Goal: Task Accomplishment & Management: Manage account settings

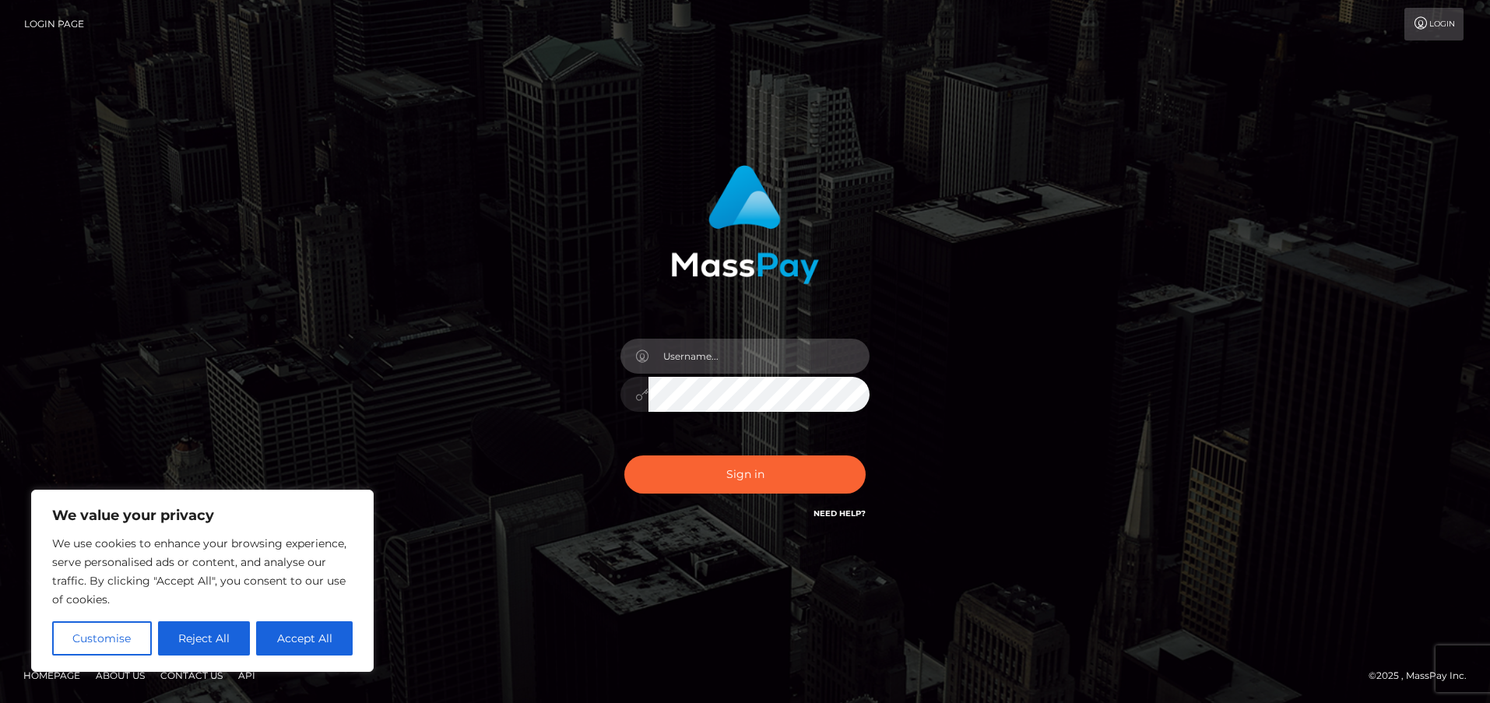
type input "frank.minyon@cforth.com"
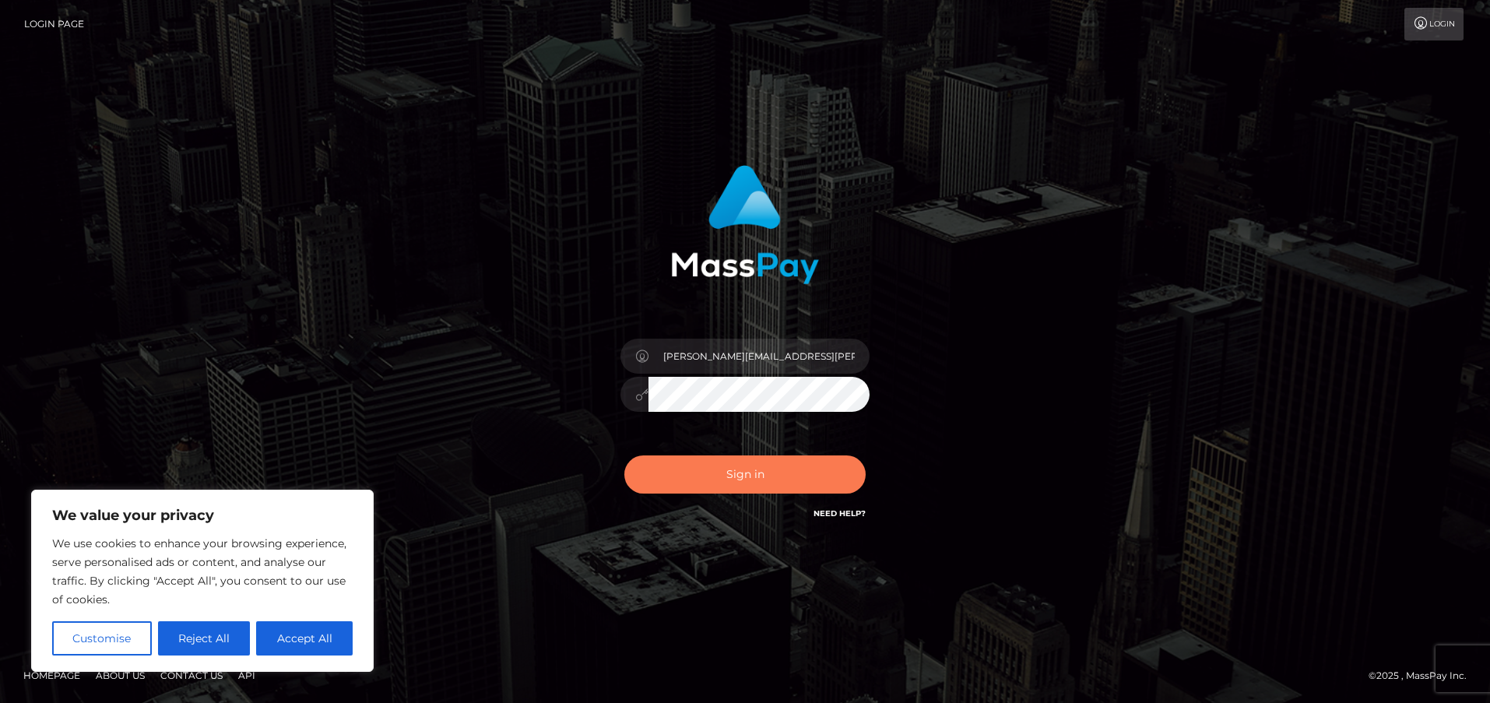
click at [744, 479] on button "Sign in" at bounding box center [744, 474] width 241 height 38
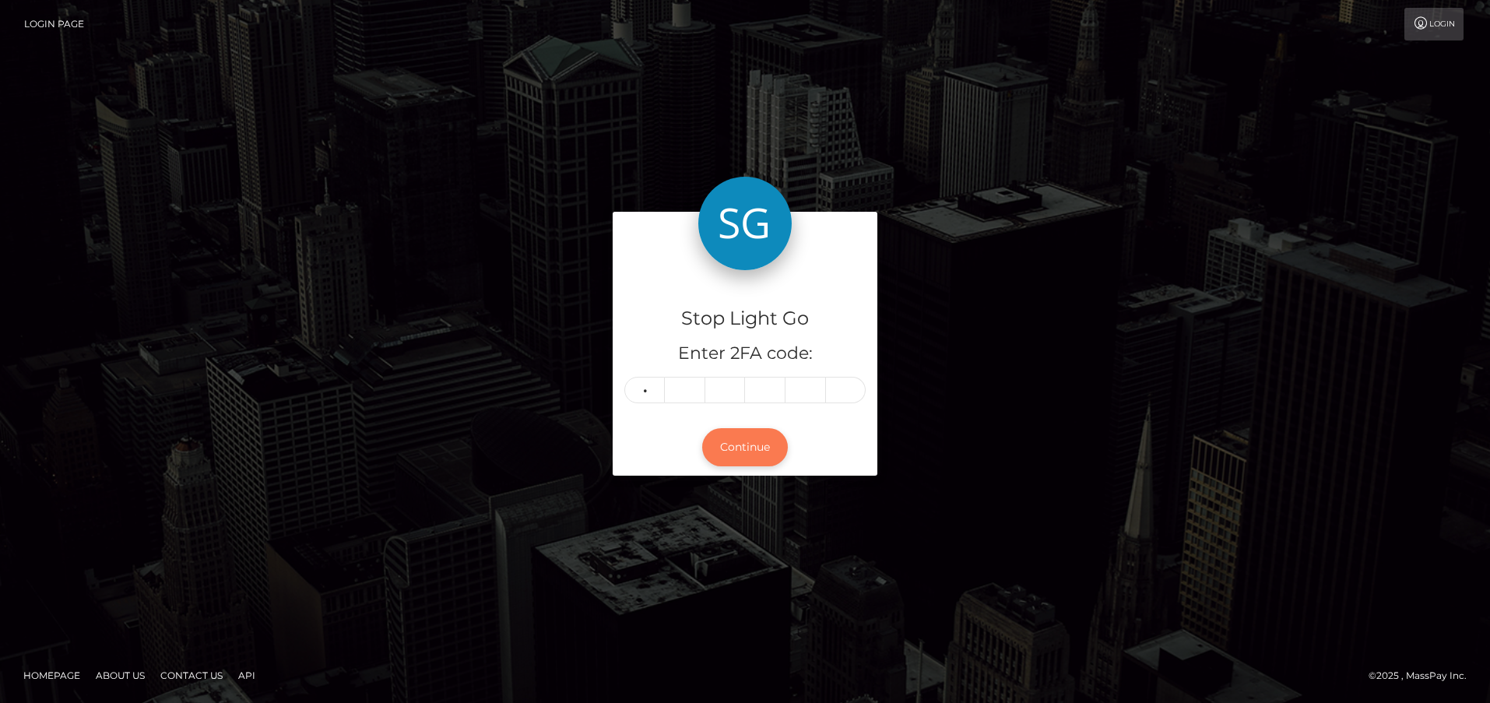
type input "1"
type input "9"
type input "5"
type input "0"
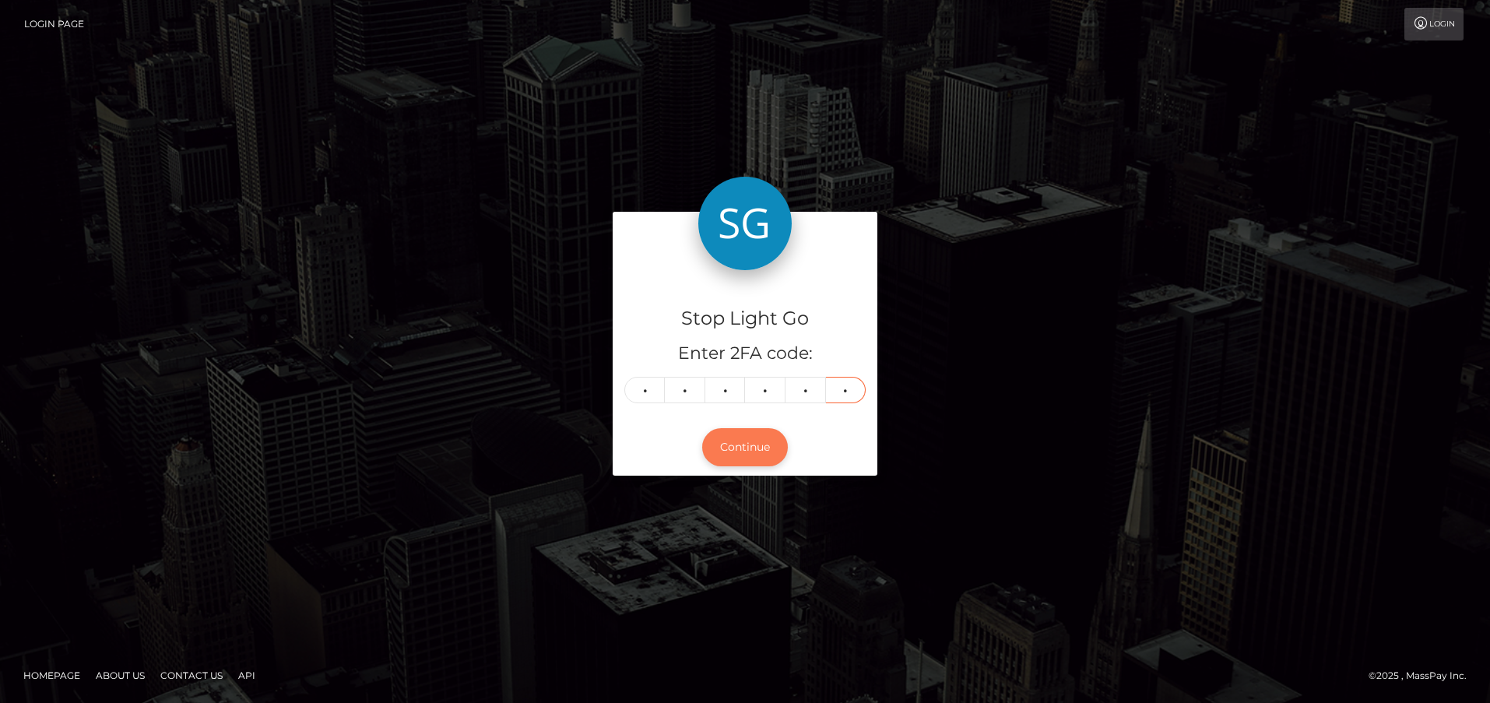
type input "5"
click at [745, 449] on button "Continue" at bounding box center [745, 447] width 86 height 38
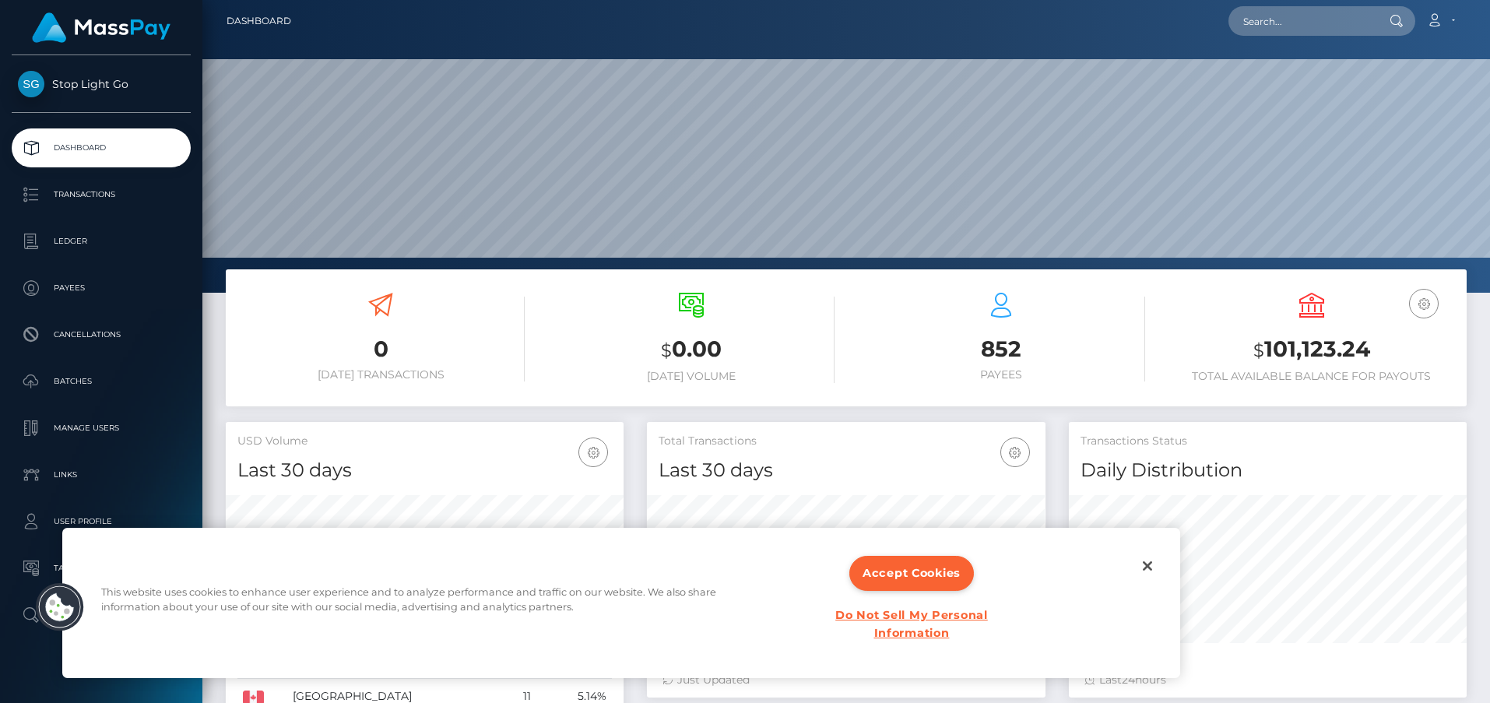
scroll to position [275, 399]
click at [1307, 25] on input "text" at bounding box center [1301, 21] width 146 height 30
paste input "frankminyon@bellsouth.net"
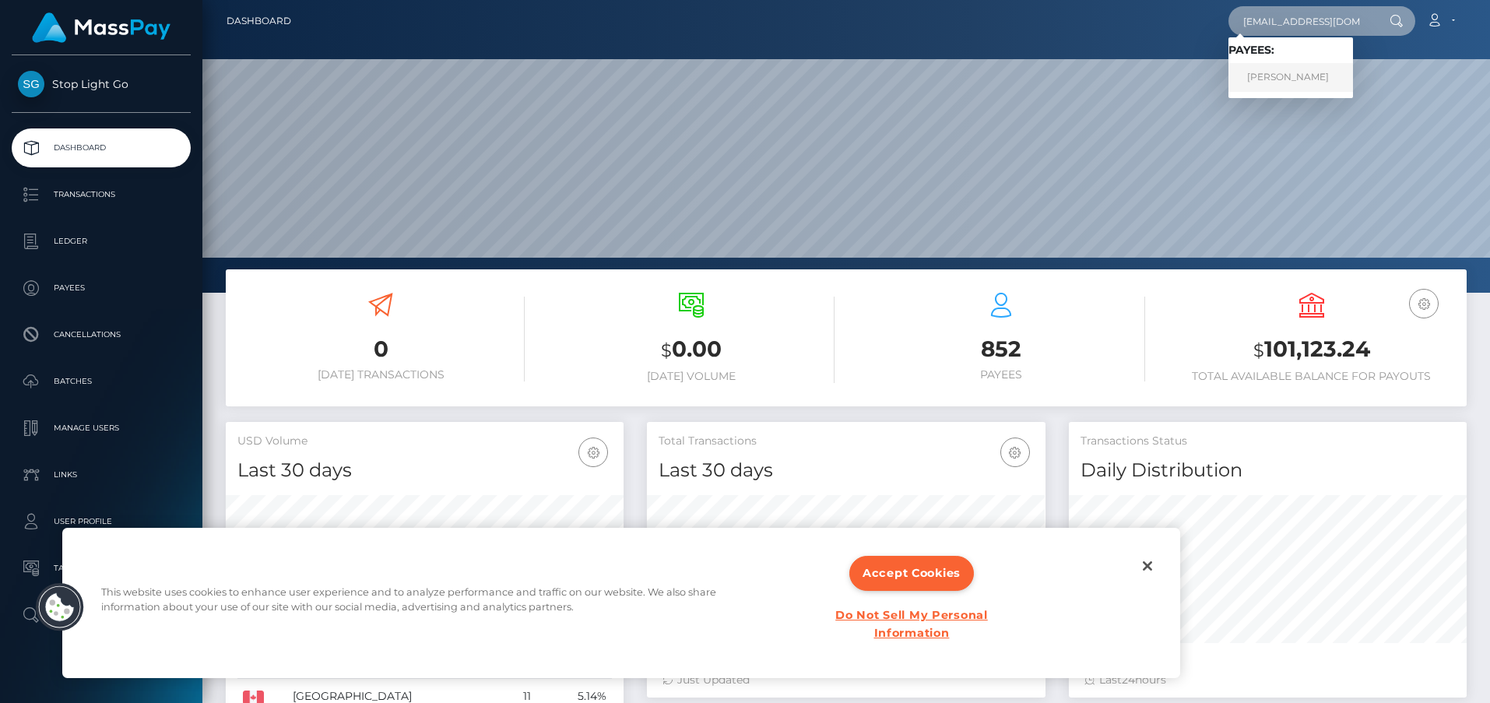
type input "frankminyon@bellsouth.net"
click at [1278, 79] on link "Frank J Minyon" at bounding box center [1290, 77] width 125 height 29
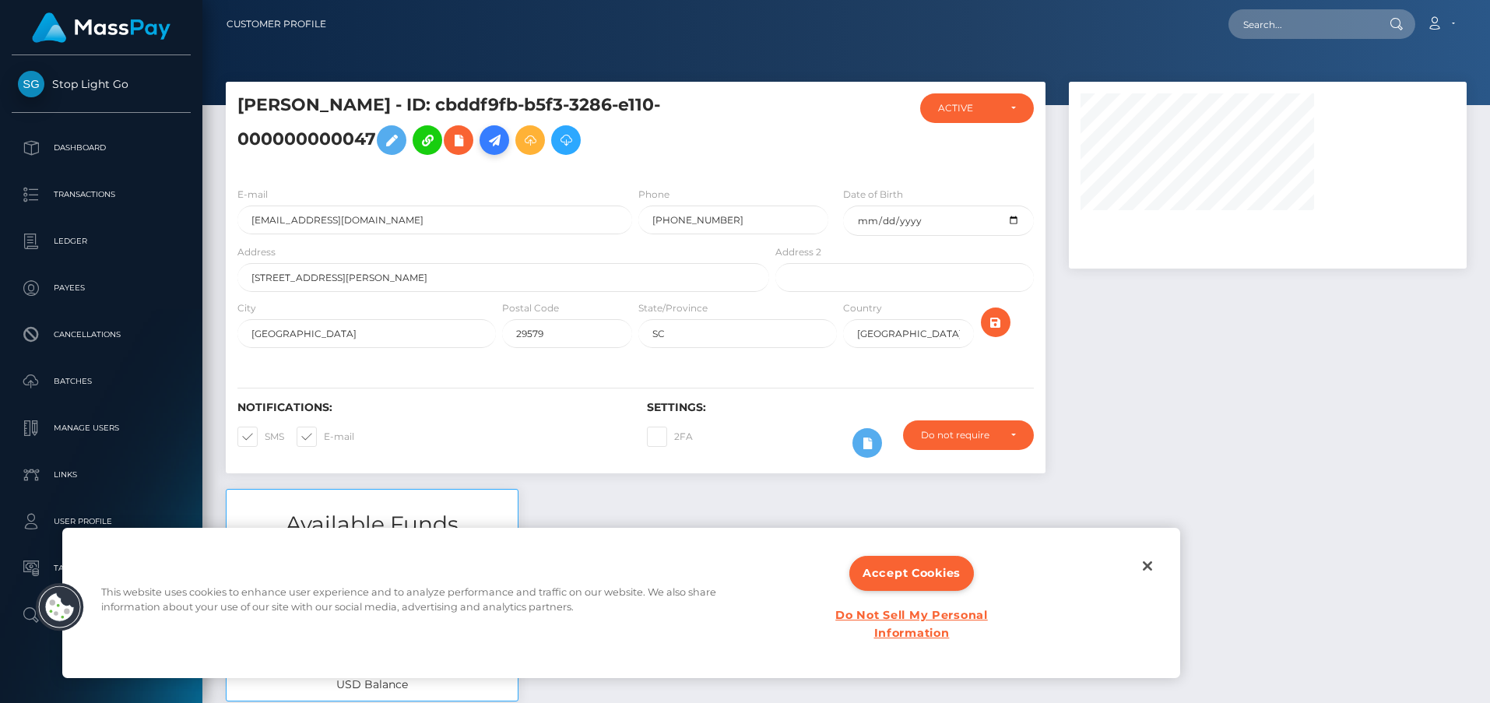
click at [499, 140] on icon at bounding box center [494, 140] width 19 height 19
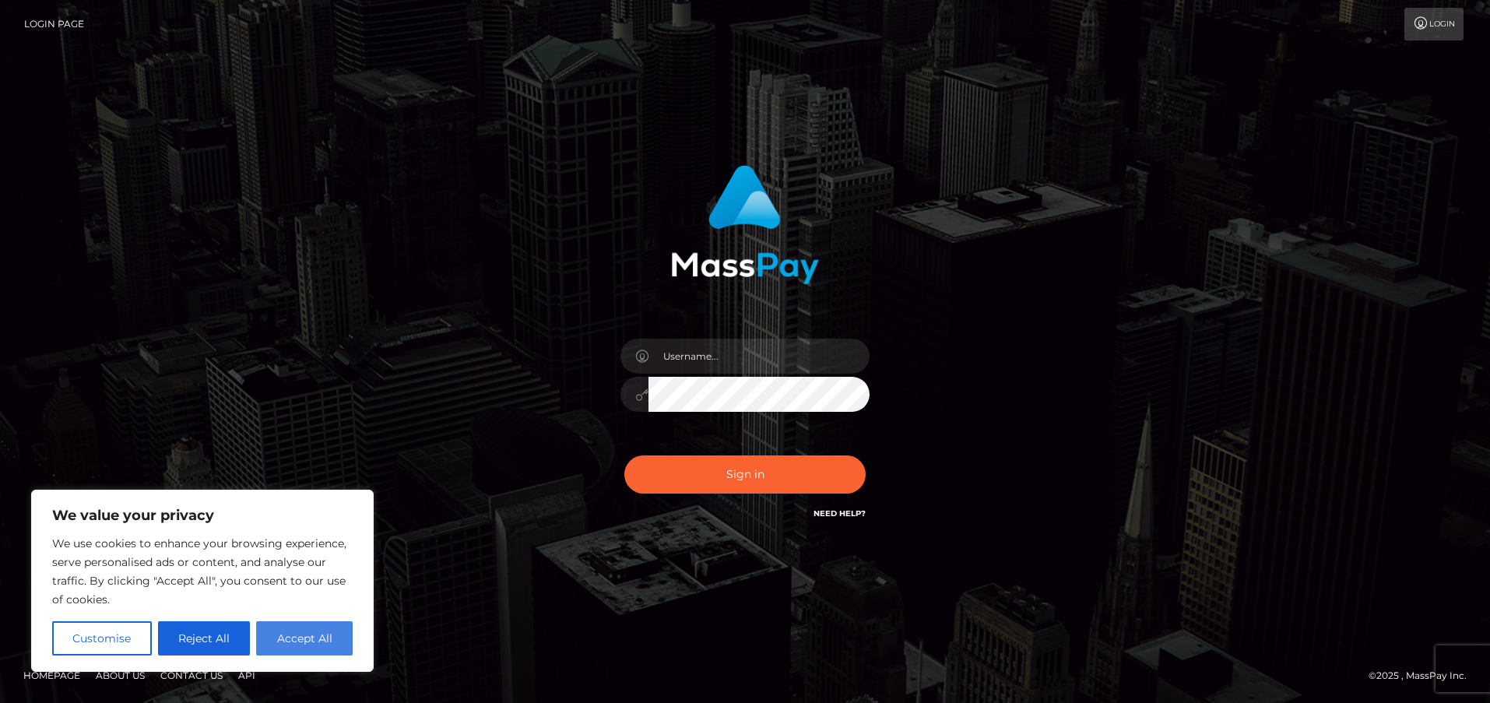
click at [316, 637] on button "Accept All" at bounding box center [304, 638] width 97 height 34
checkbox input "true"
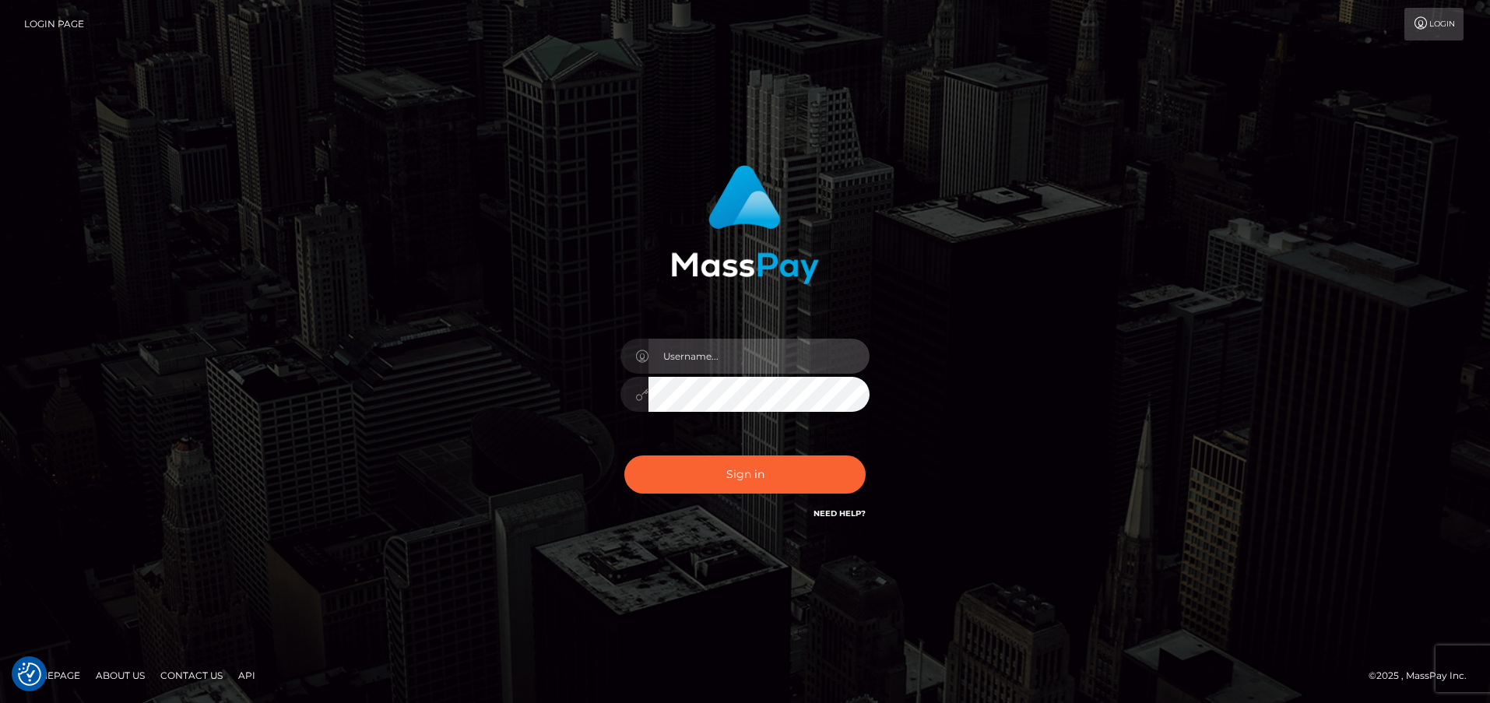
click at [733, 360] on input "text" at bounding box center [758, 356] width 221 height 35
type input "frank.minyon@cforth.com"
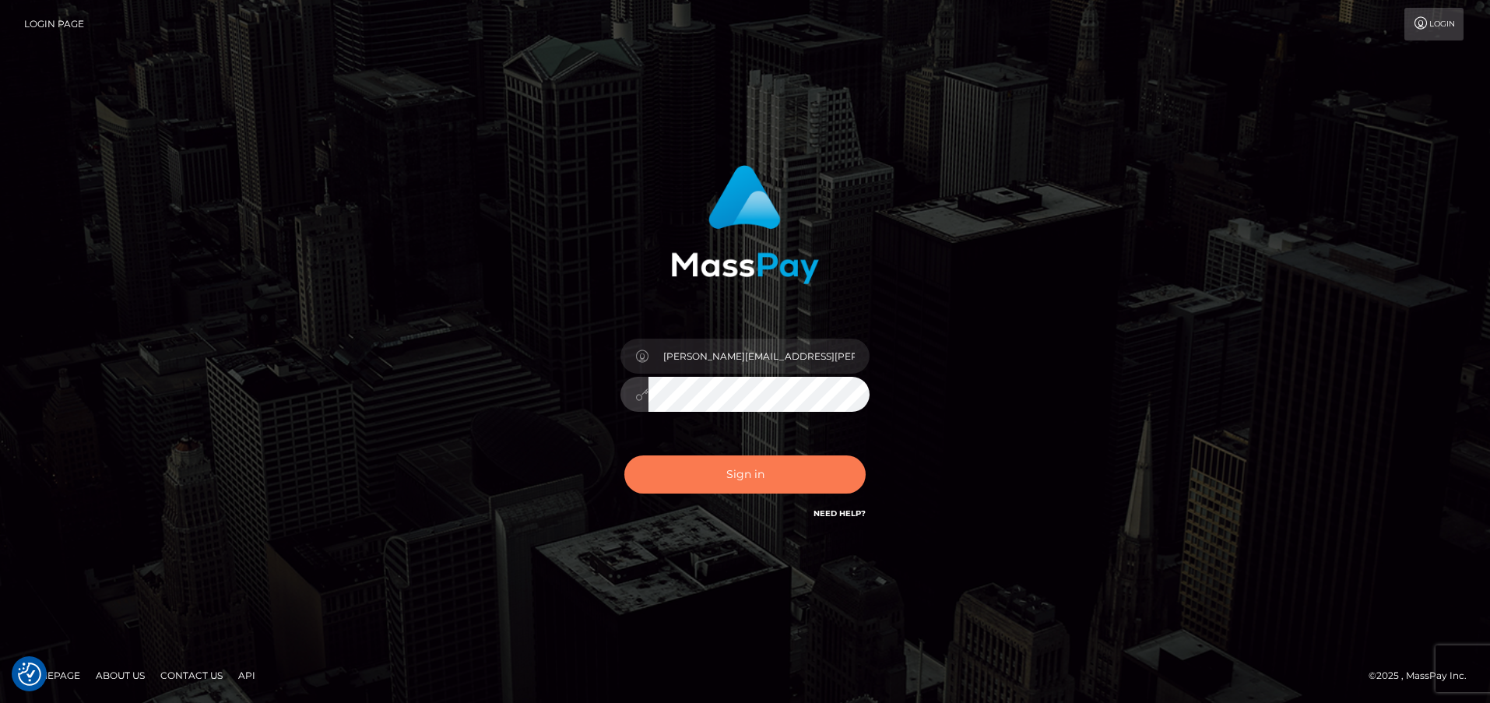
click at [787, 469] on button "Sign in" at bounding box center [744, 474] width 241 height 38
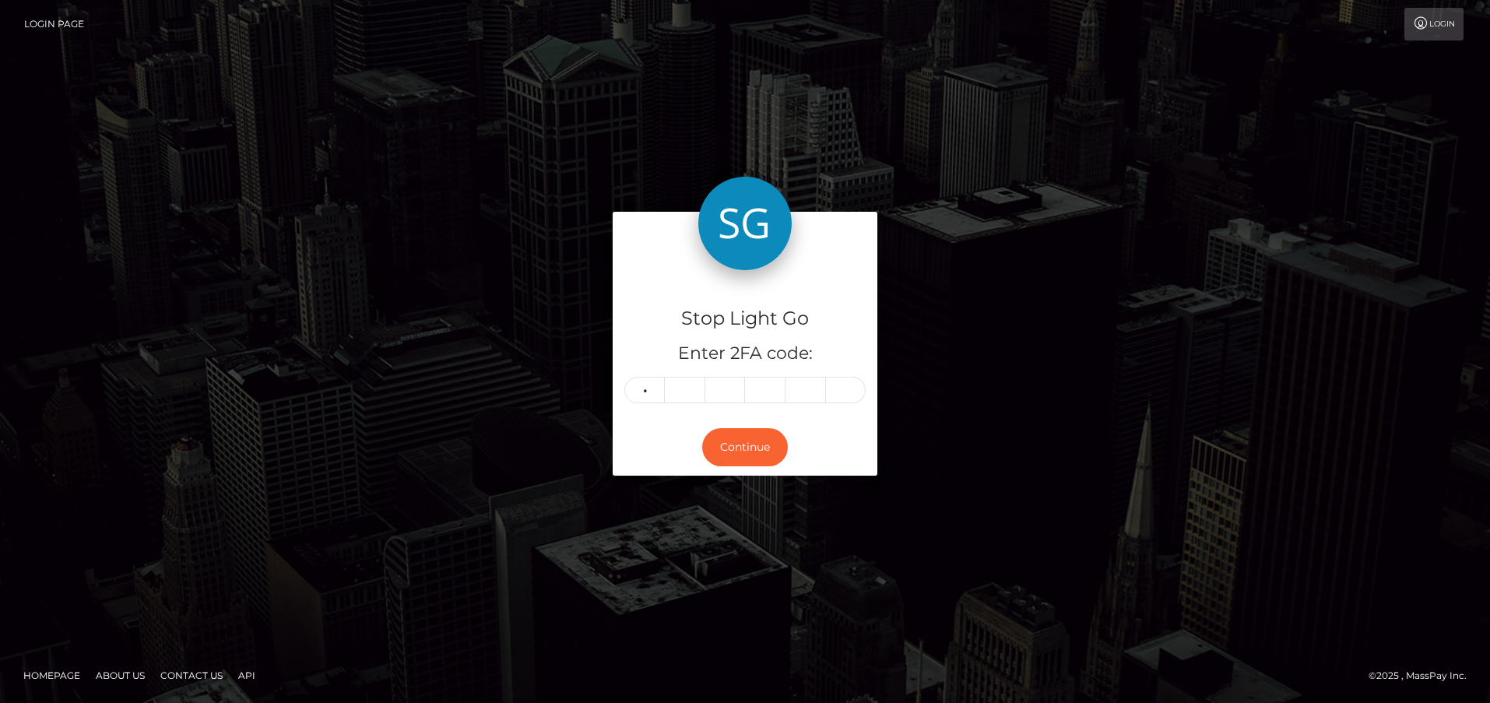
type input "4"
type input "8"
type input "9"
type input "6"
type input "1"
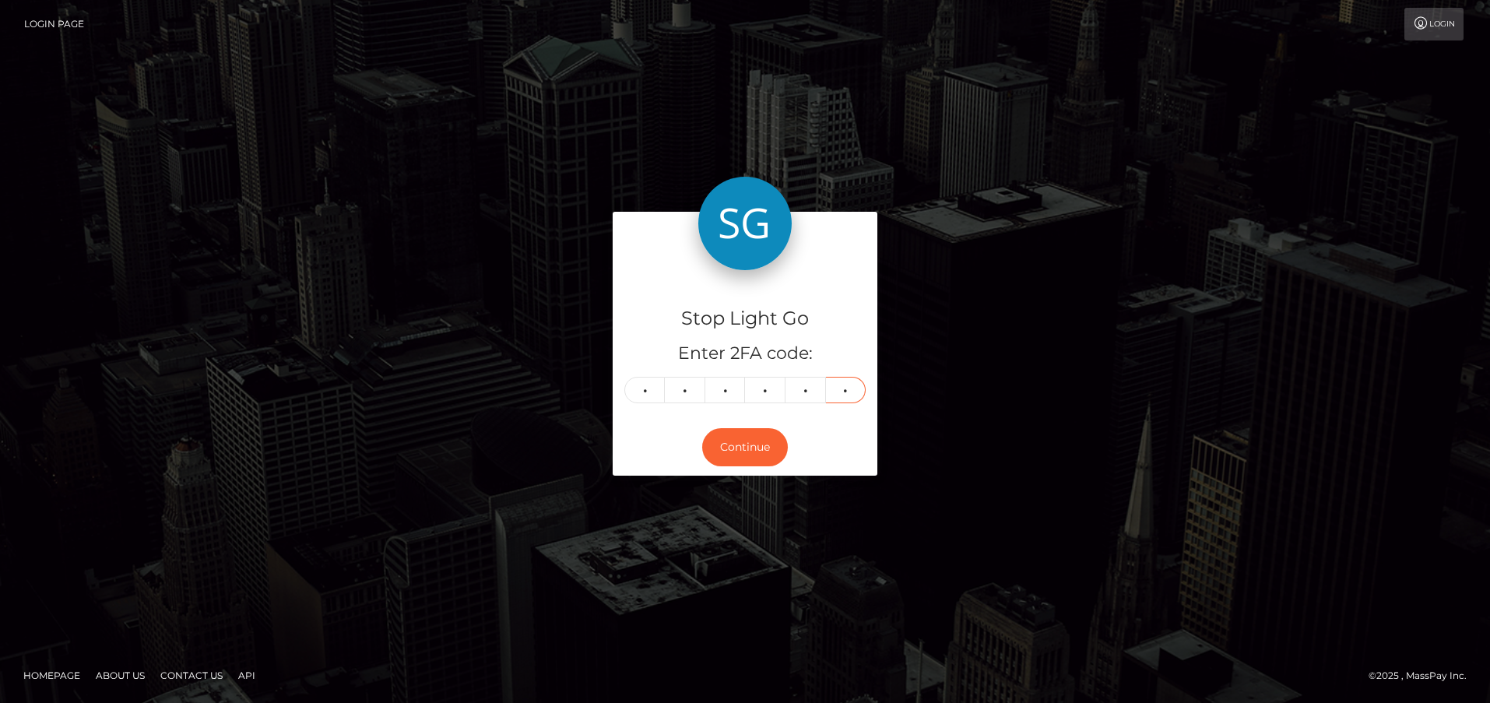
type input "1"
click at [745, 449] on button "Continue" at bounding box center [745, 447] width 86 height 38
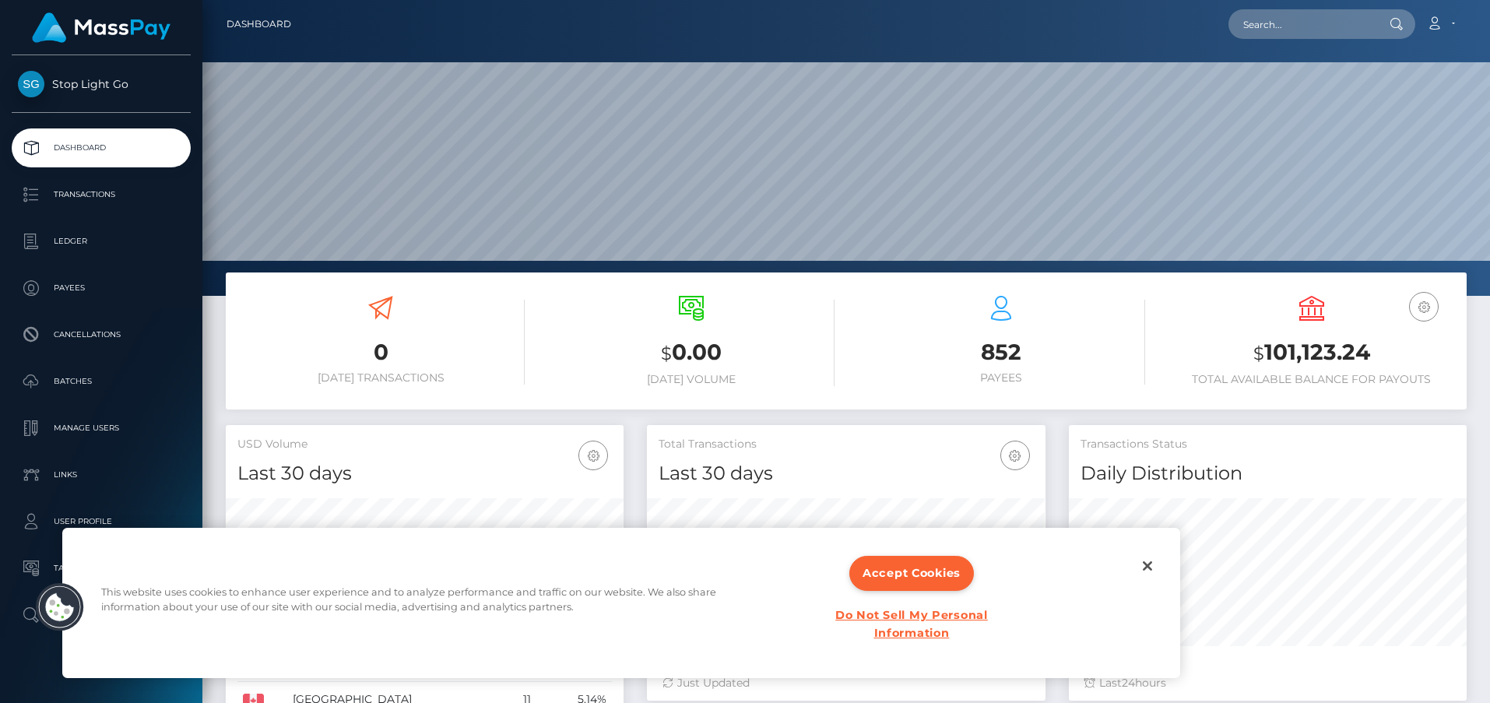
scroll to position [275, 399]
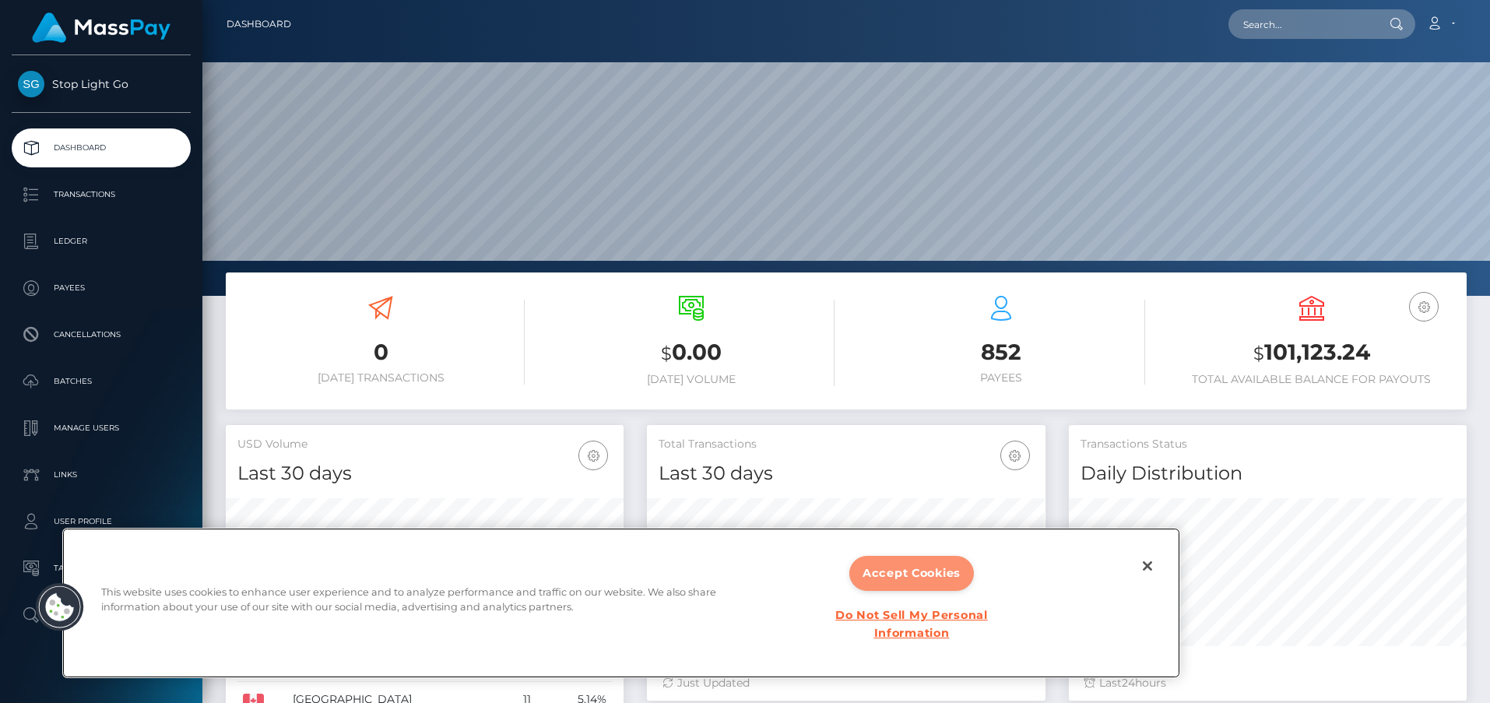
click at [922, 574] on button "Accept Cookies" at bounding box center [911, 573] width 125 height 35
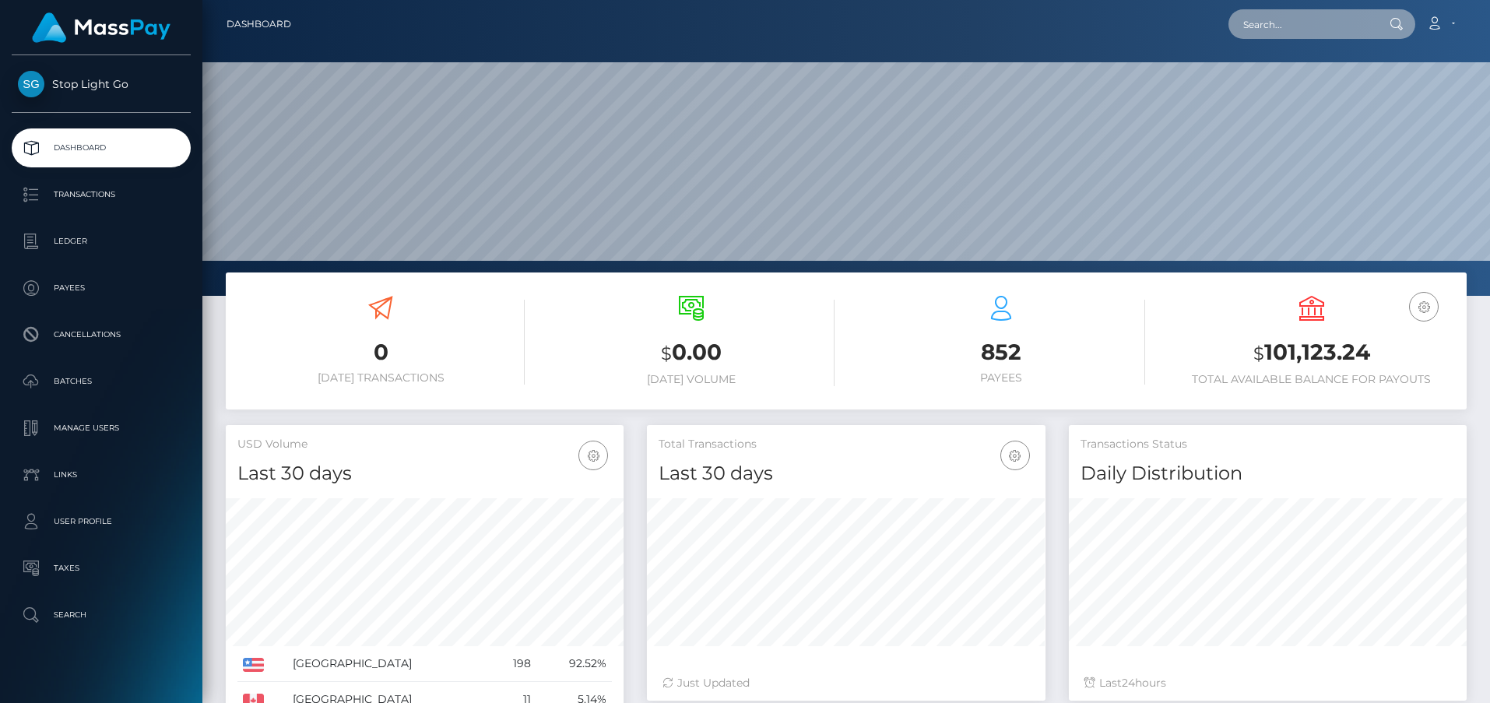
click at [1295, 26] on input "text" at bounding box center [1301, 24] width 146 height 30
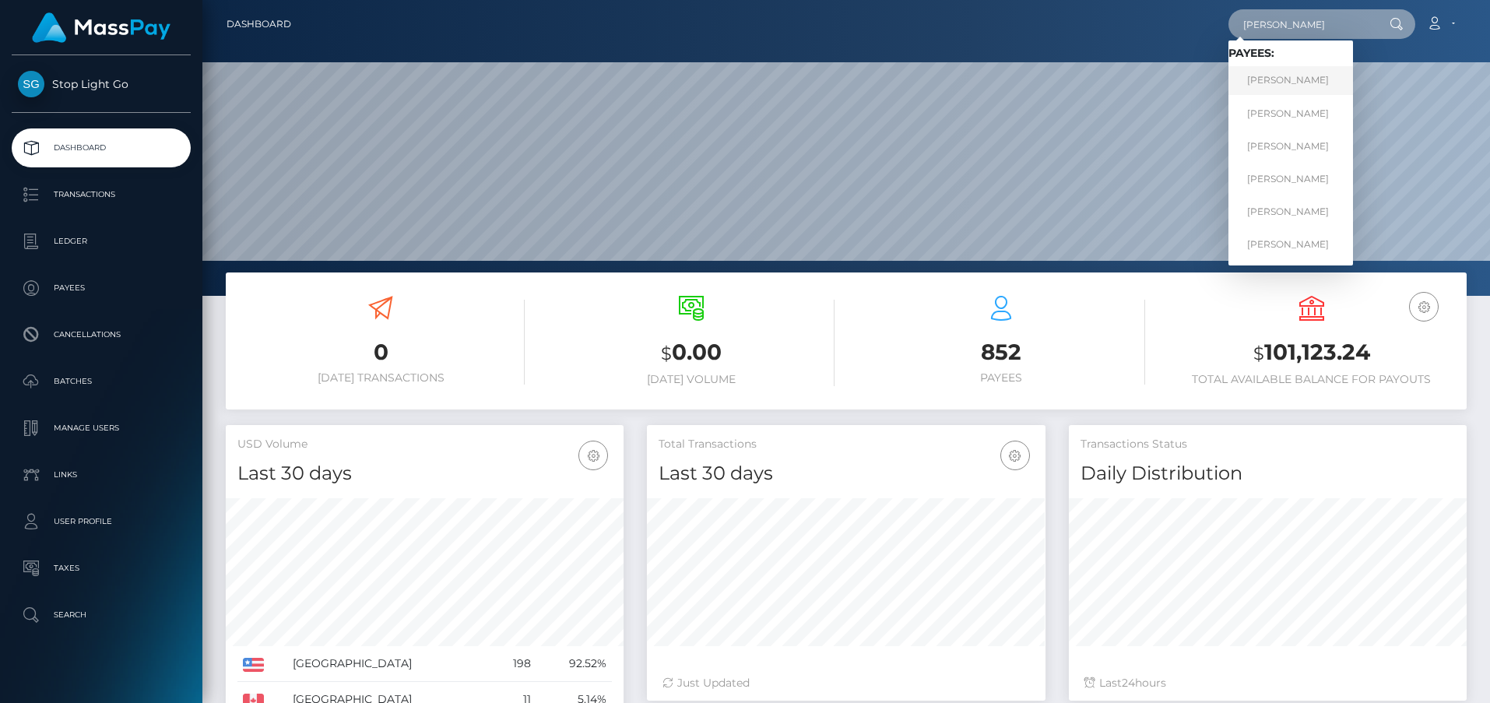
type input "bob"
click at [1281, 79] on link "Bob Champion" at bounding box center [1290, 80] width 125 height 29
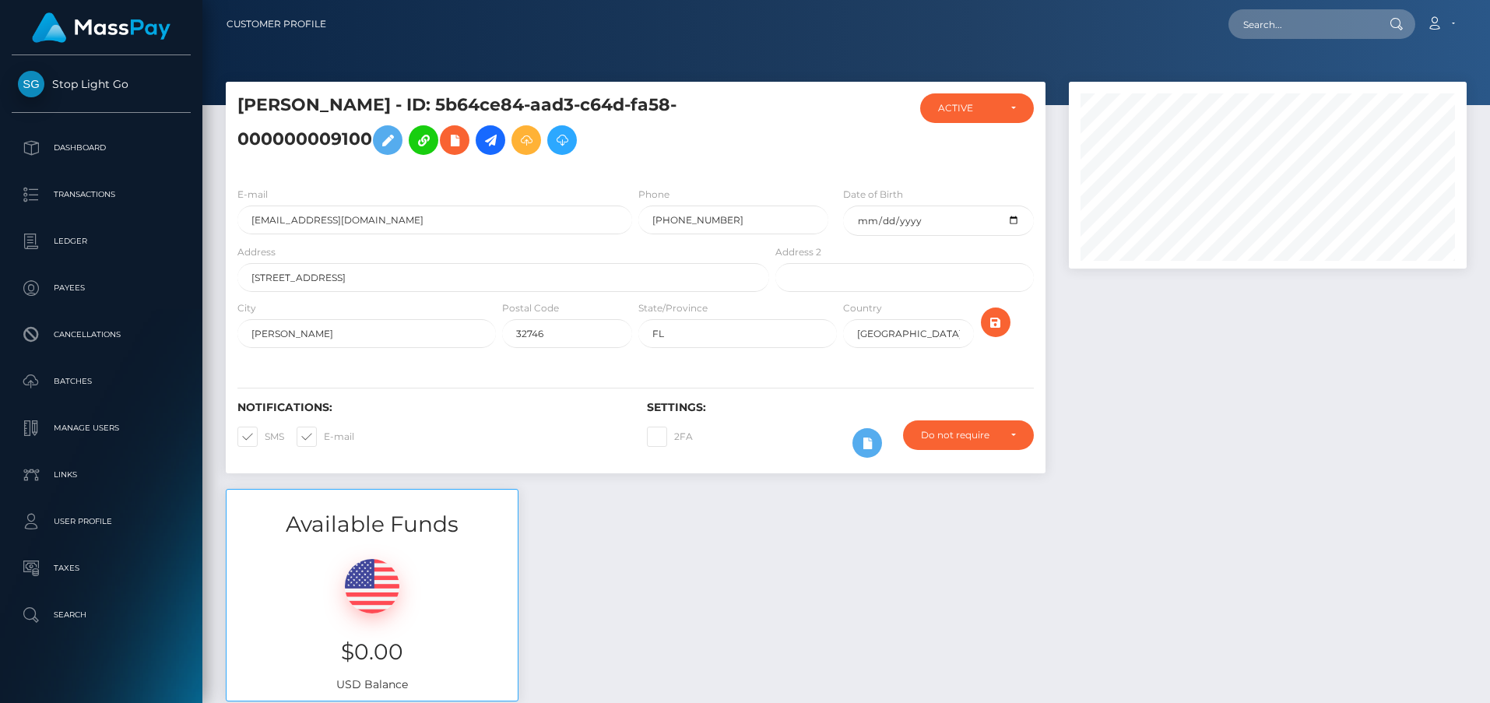
scroll to position [187, 399]
click at [491, 144] on icon at bounding box center [490, 140] width 19 height 19
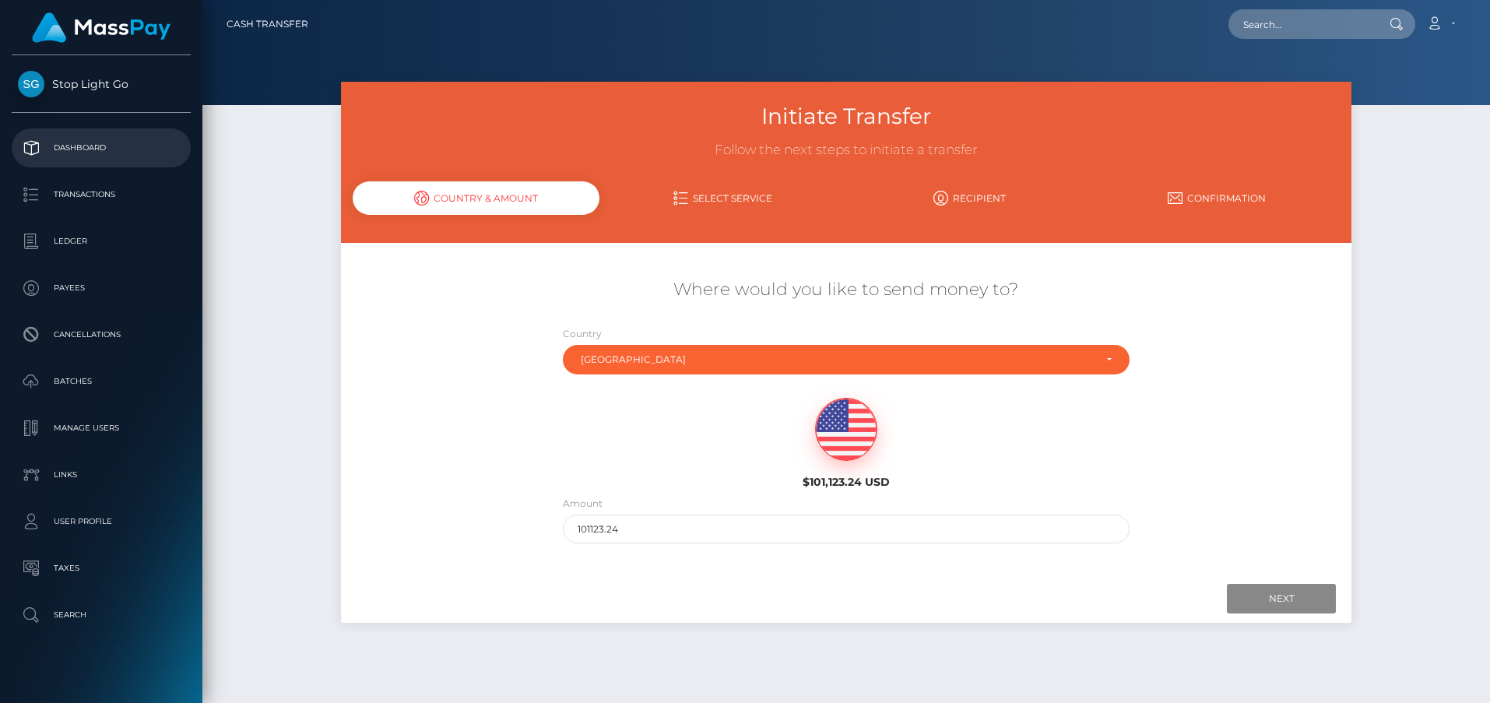
click at [63, 141] on p "Dashboard" at bounding box center [101, 147] width 167 height 23
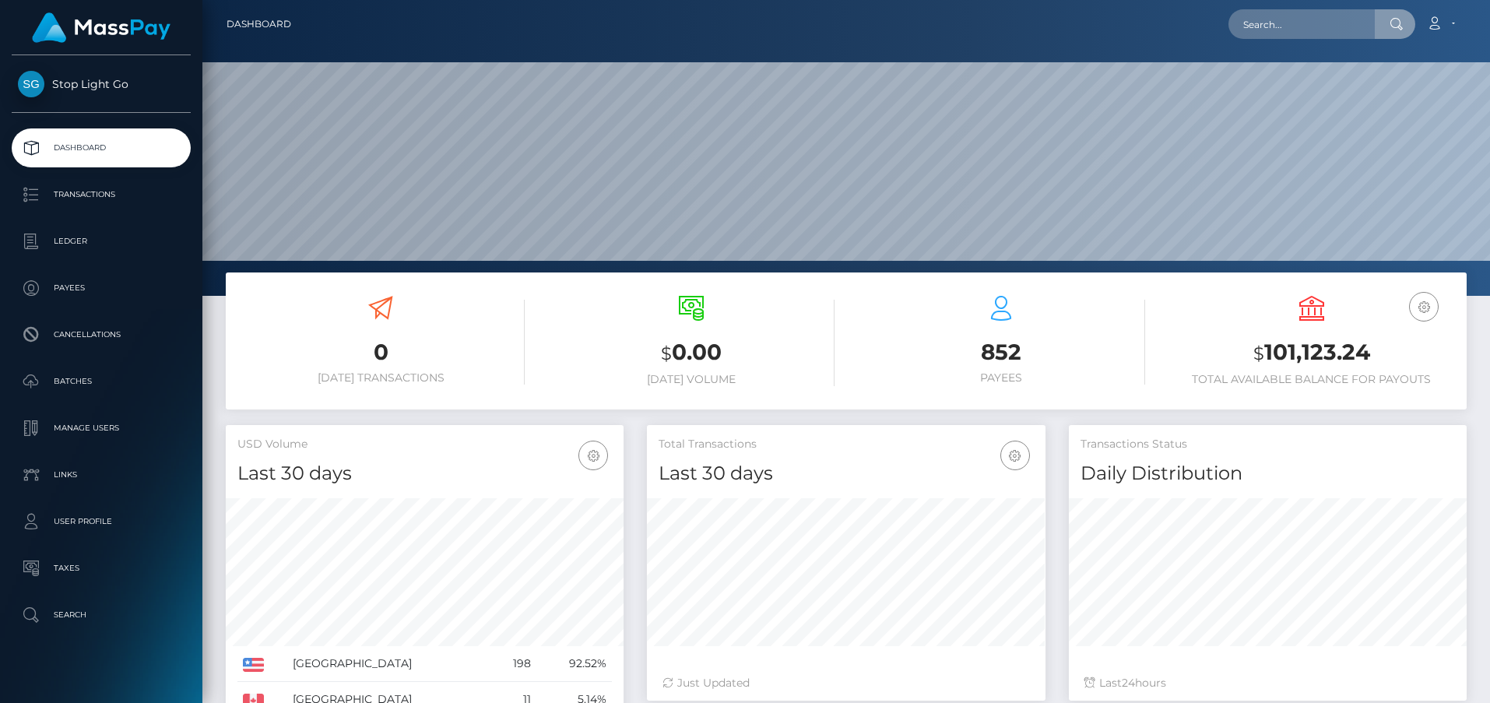
click at [1309, 26] on input "text" at bounding box center [1301, 24] width 146 height 30
type input "[EMAIL_ADDRESS][DOMAIN_NAME]"
click at [1284, 86] on link "Frank J Minyon" at bounding box center [1290, 80] width 125 height 29
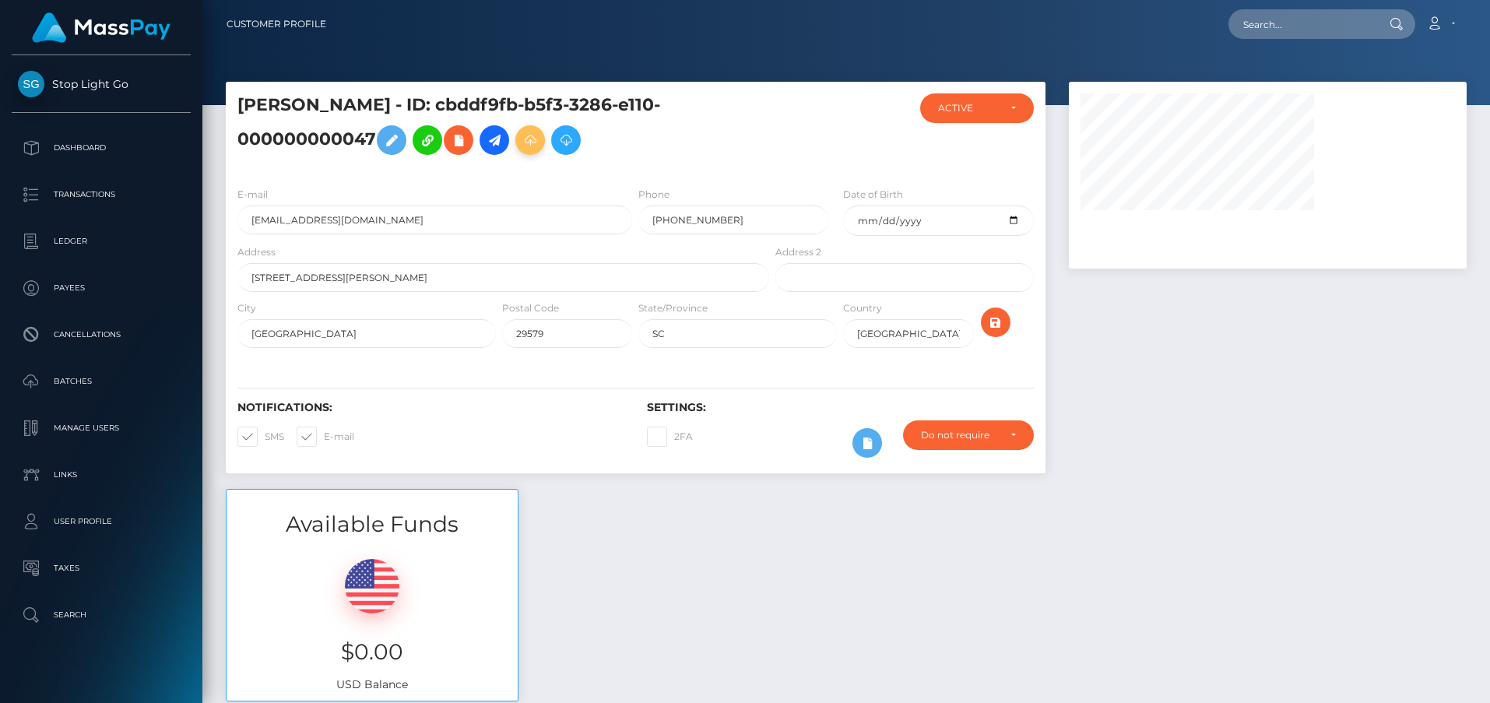
click at [536, 144] on icon at bounding box center [530, 140] width 19 height 19
click at [69, 517] on p "User Profile" at bounding box center [101, 521] width 167 height 23
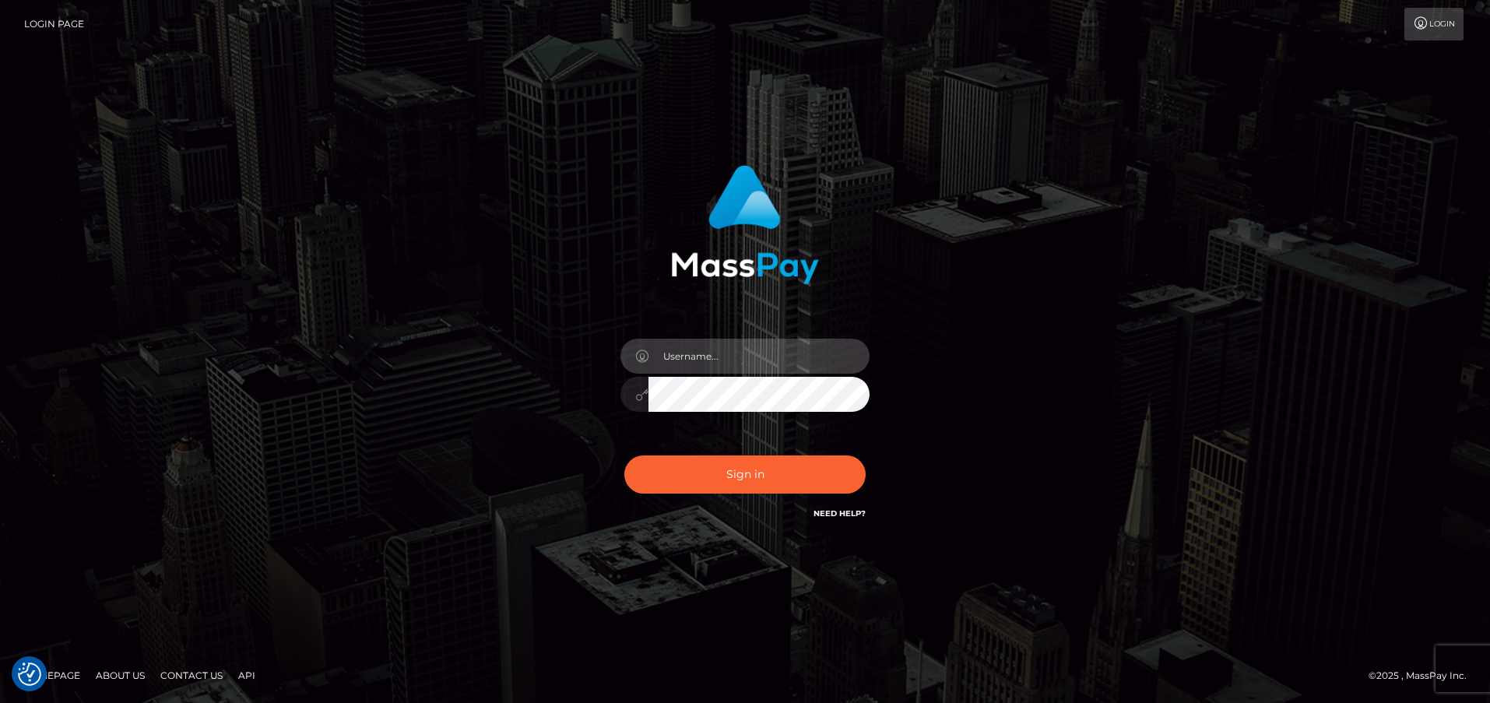
type input "frank.minyon@cforth.com"
click at [749, 476] on button "Sign in" at bounding box center [744, 474] width 241 height 38
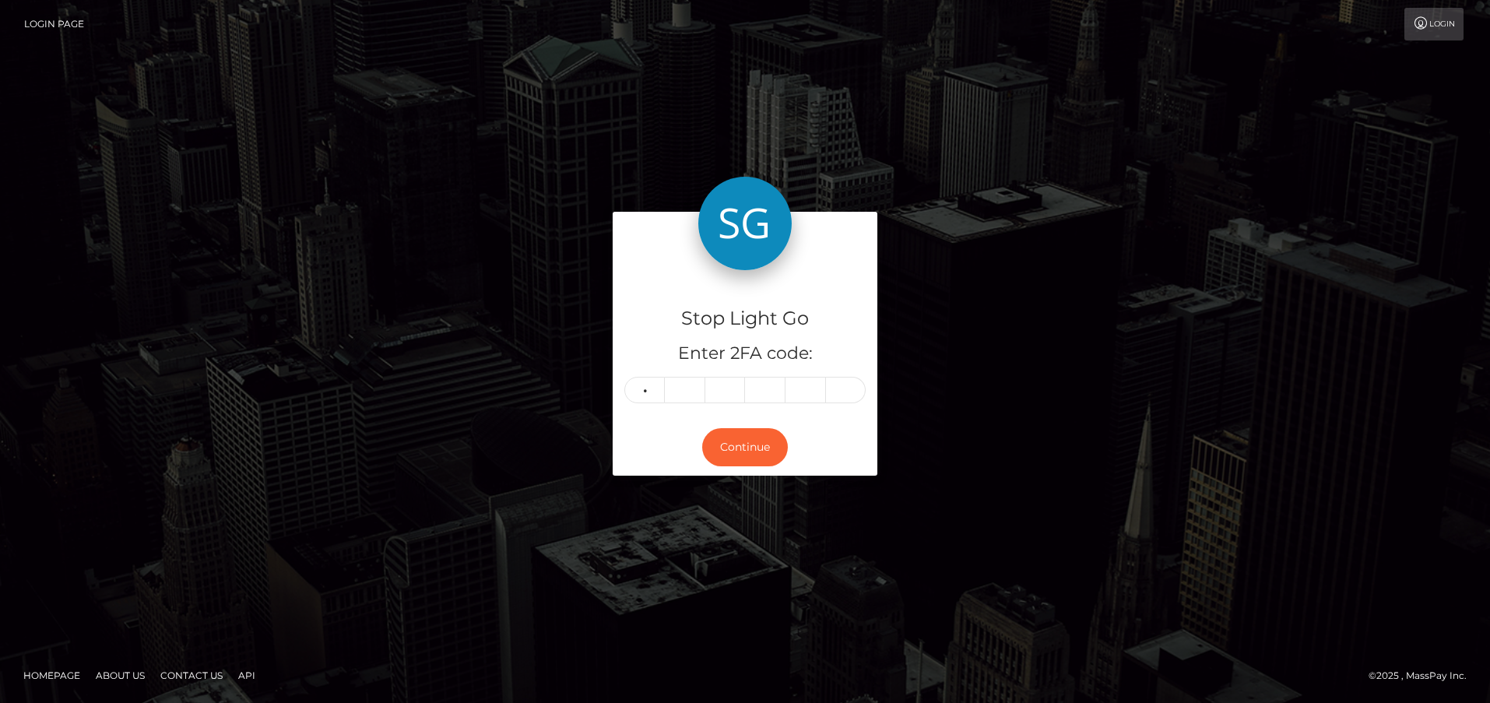
type input "4"
type input "6"
type input "0"
type input "1"
type input "4"
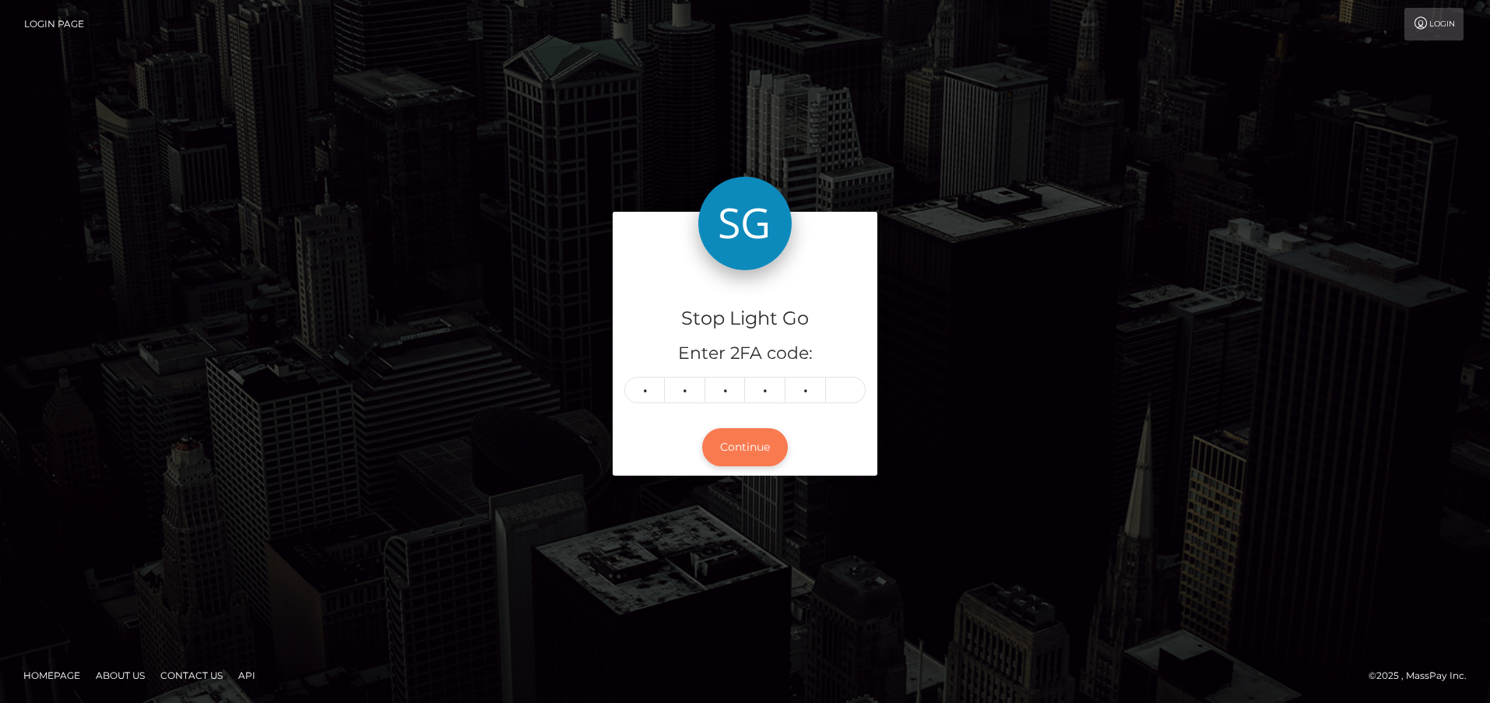
click at [750, 449] on button "Continue" at bounding box center [745, 447] width 86 height 38
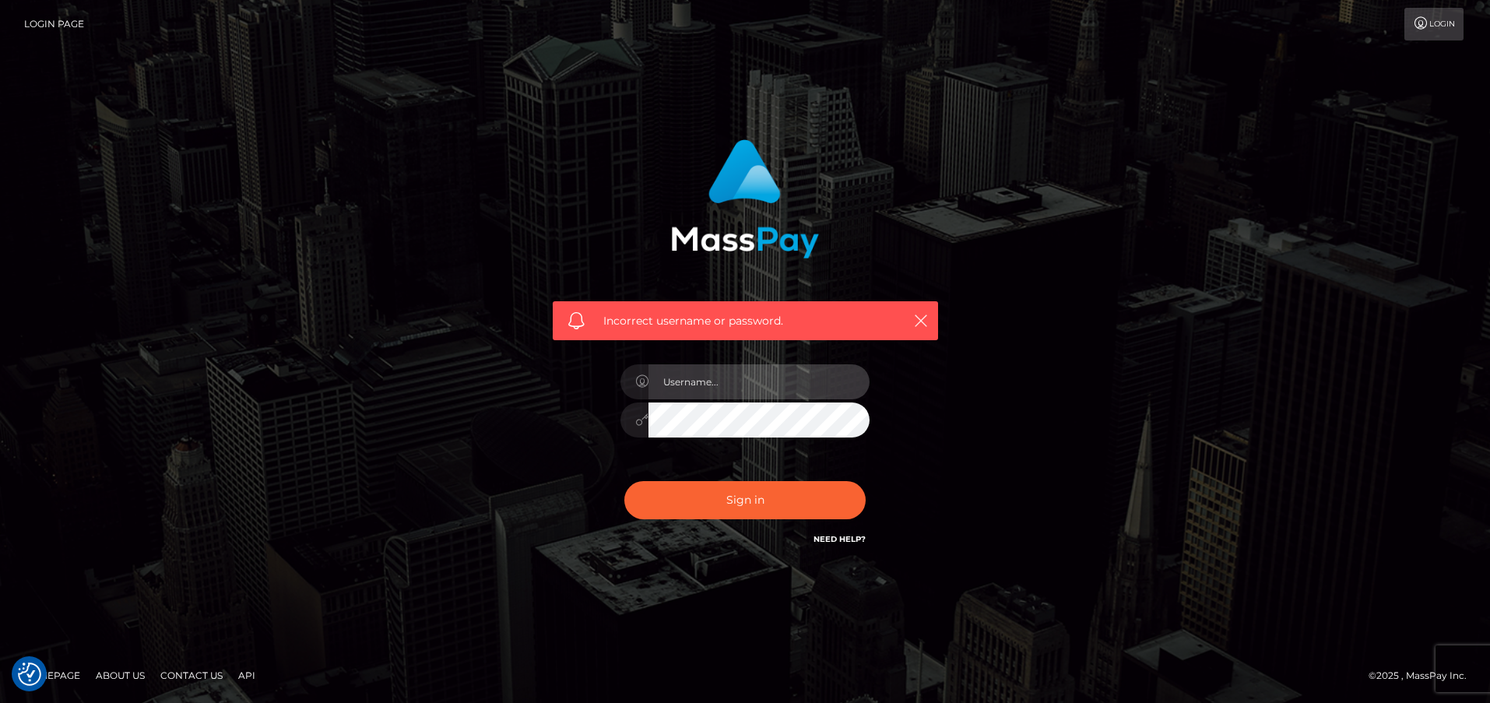
checkbox input "true"
type input "[PERSON_NAME][EMAIL_ADDRESS][PERSON_NAME][DOMAIN_NAME]"
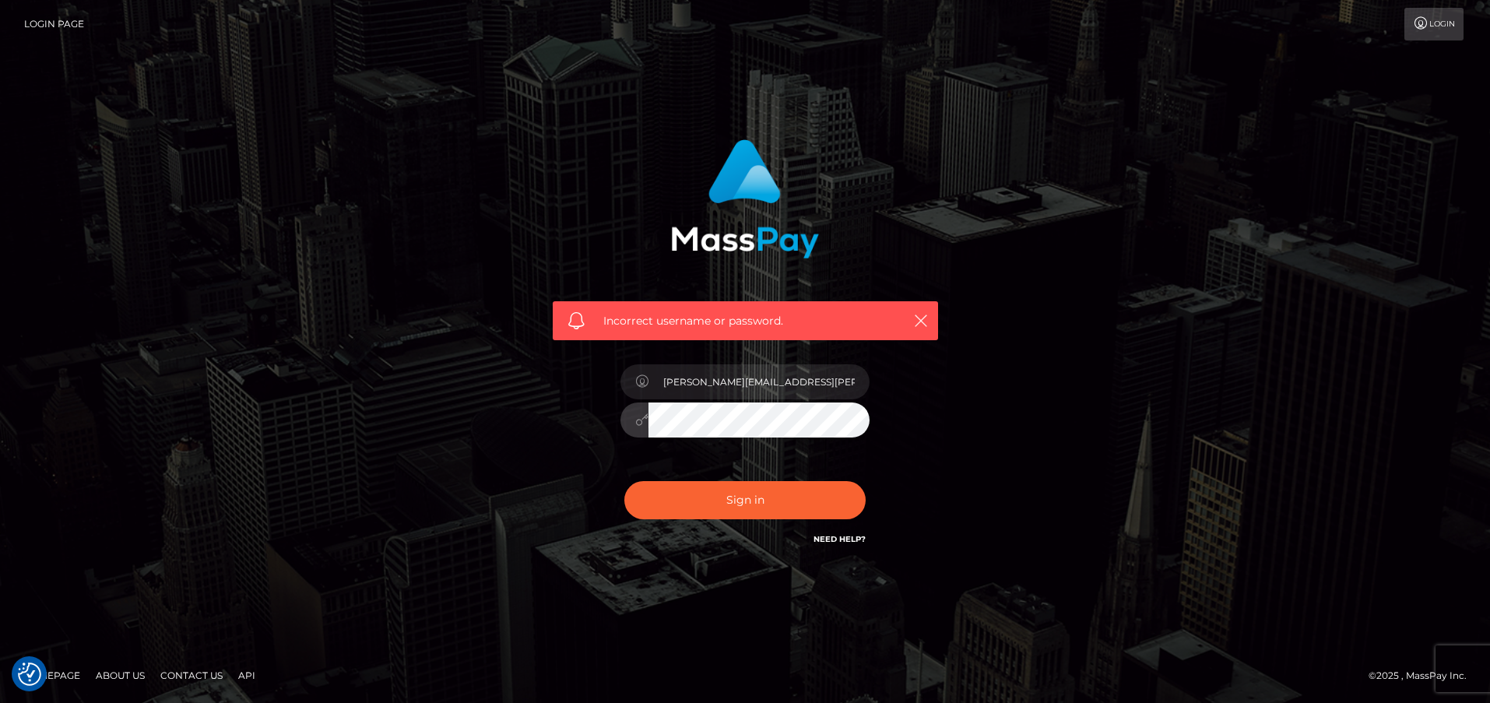
click at [981, 427] on div "Incorrect username or password. frank.minyon@cforth.com" at bounding box center [744, 352] width 887 height 448
click at [816, 509] on button "Sign in" at bounding box center [744, 500] width 241 height 38
type input "[PERSON_NAME][EMAIL_ADDRESS][PERSON_NAME][DOMAIN_NAME]"
click at [786, 504] on button "Sign in" at bounding box center [744, 500] width 241 height 38
type input "[PERSON_NAME][EMAIL_ADDRESS][PERSON_NAME][DOMAIN_NAME]"
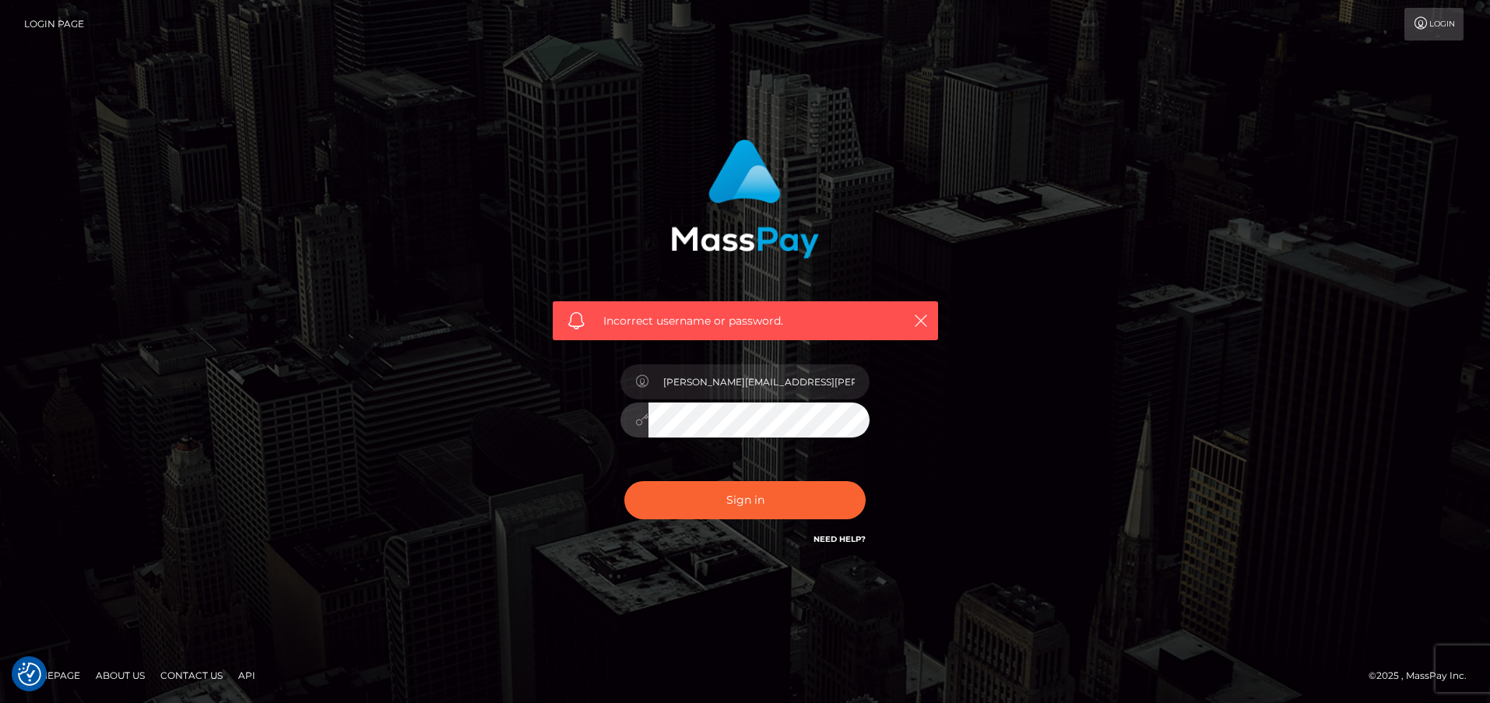
click at [841, 536] on link "Need Help?" at bounding box center [839, 539] width 52 height 10
click at [797, 383] on input "[PERSON_NAME][EMAIL_ADDRESS][PERSON_NAME][DOMAIN_NAME]" at bounding box center [758, 381] width 221 height 35
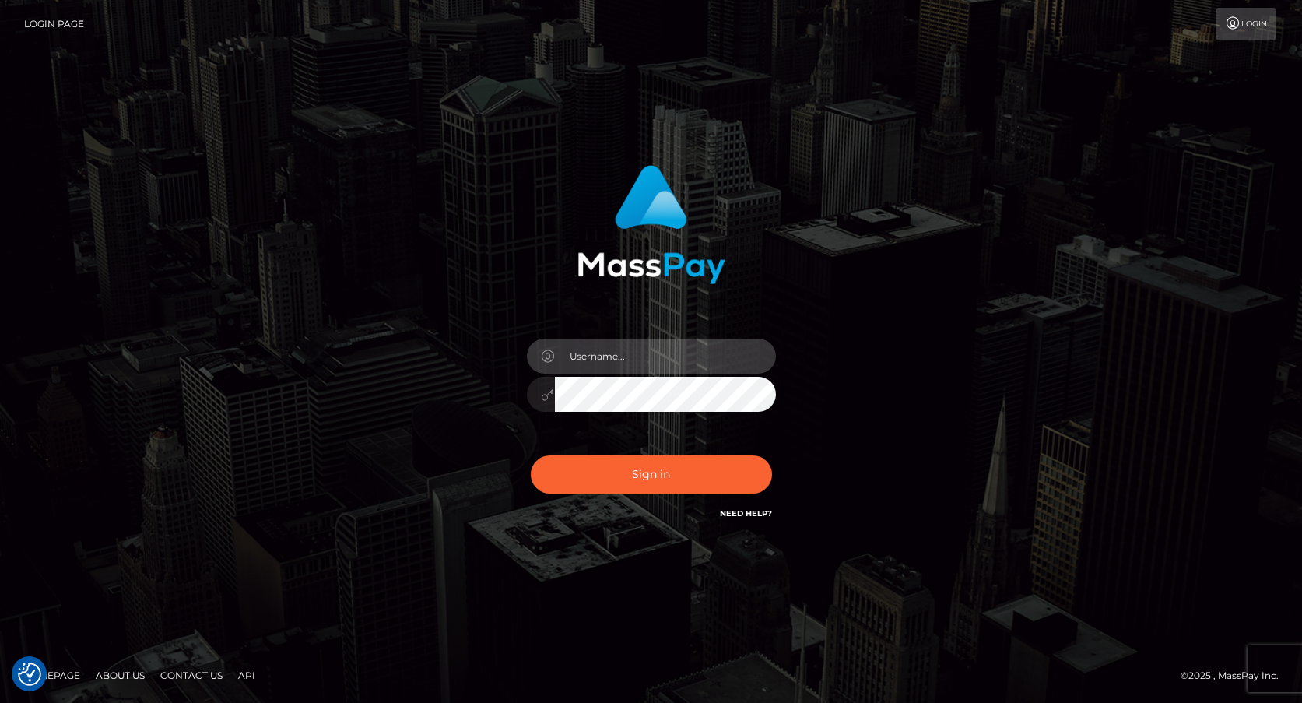
type input "[PERSON_NAME][EMAIL_ADDRESS][PERSON_NAME][DOMAIN_NAME]"
click at [687, 480] on button "Sign in" at bounding box center [651, 474] width 241 height 38
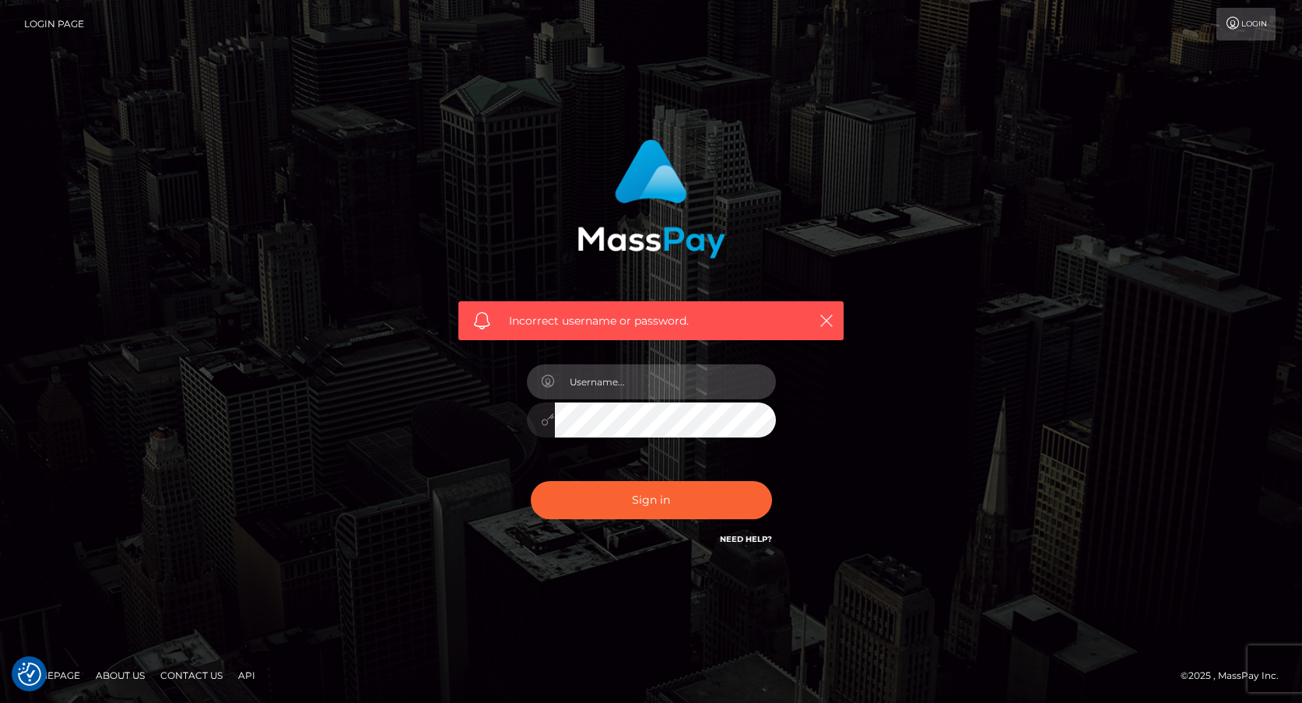
type input "[PERSON_NAME][EMAIL_ADDRESS][PERSON_NAME][DOMAIN_NAME]"
click at [656, 497] on button "Sign in" at bounding box center [651, 500] width 241 height 38
type input "frank.minyon@cforth.com"
click at [669, 497] on button "Sign in" at bounding box center [651, 500] width 241 height 38
type input "frank.minyon@cforth.com"
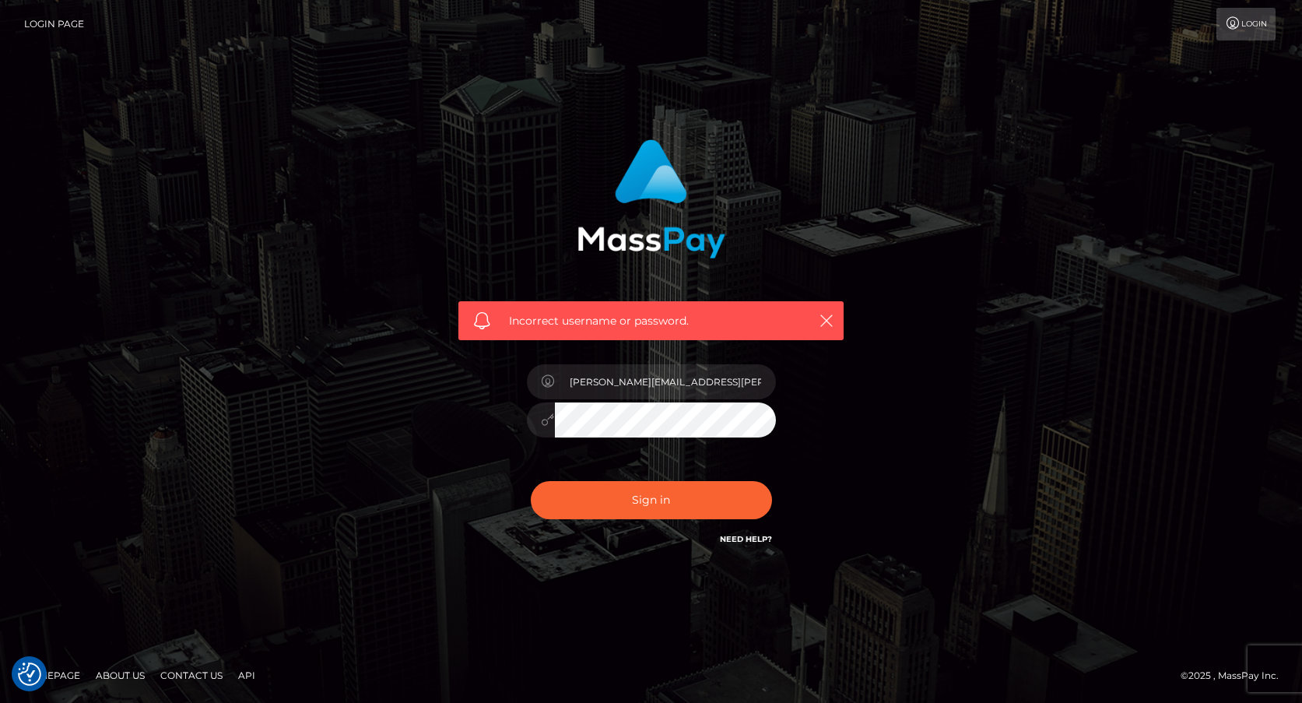
click at [669, 500] on button "Sign in" at bounding box center [651, 500] width 241 height 38
checkbox input "true"
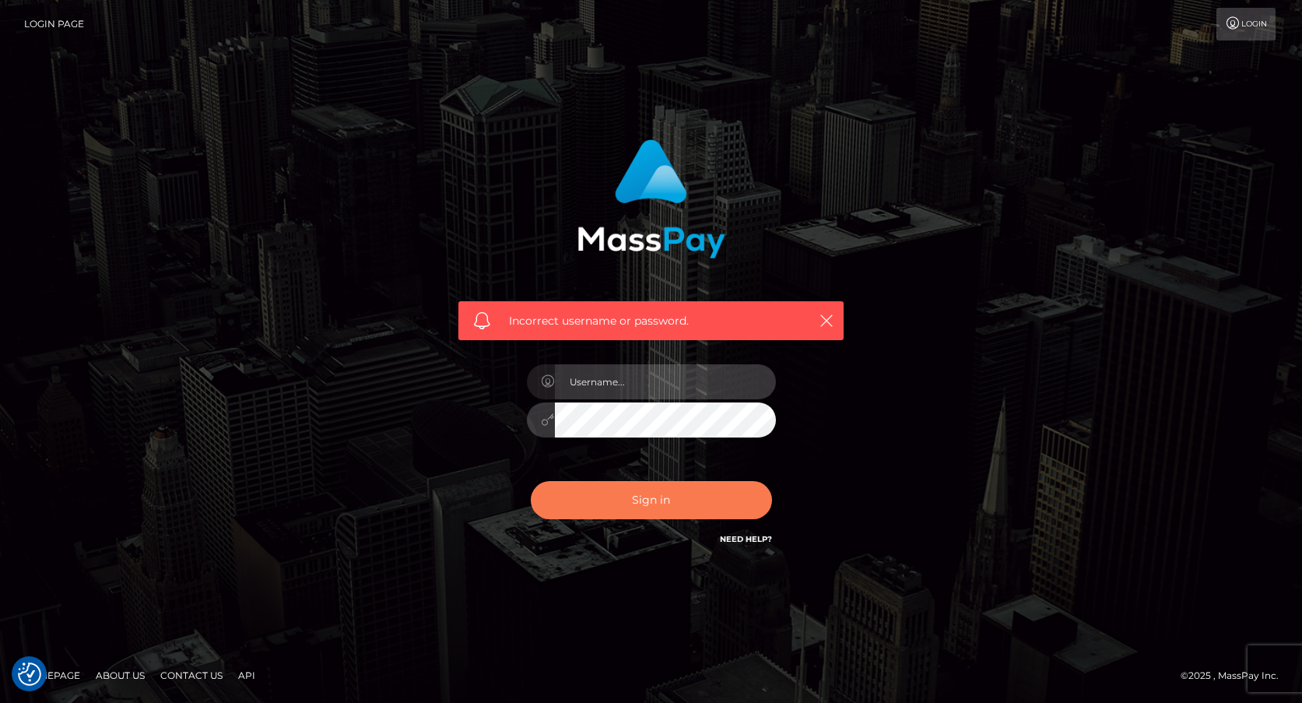
type input "Frank.Minyon@cforth.com"
click at [679, 512] on button "Sign in" at bounding box center [651, 500] width 241 height 38
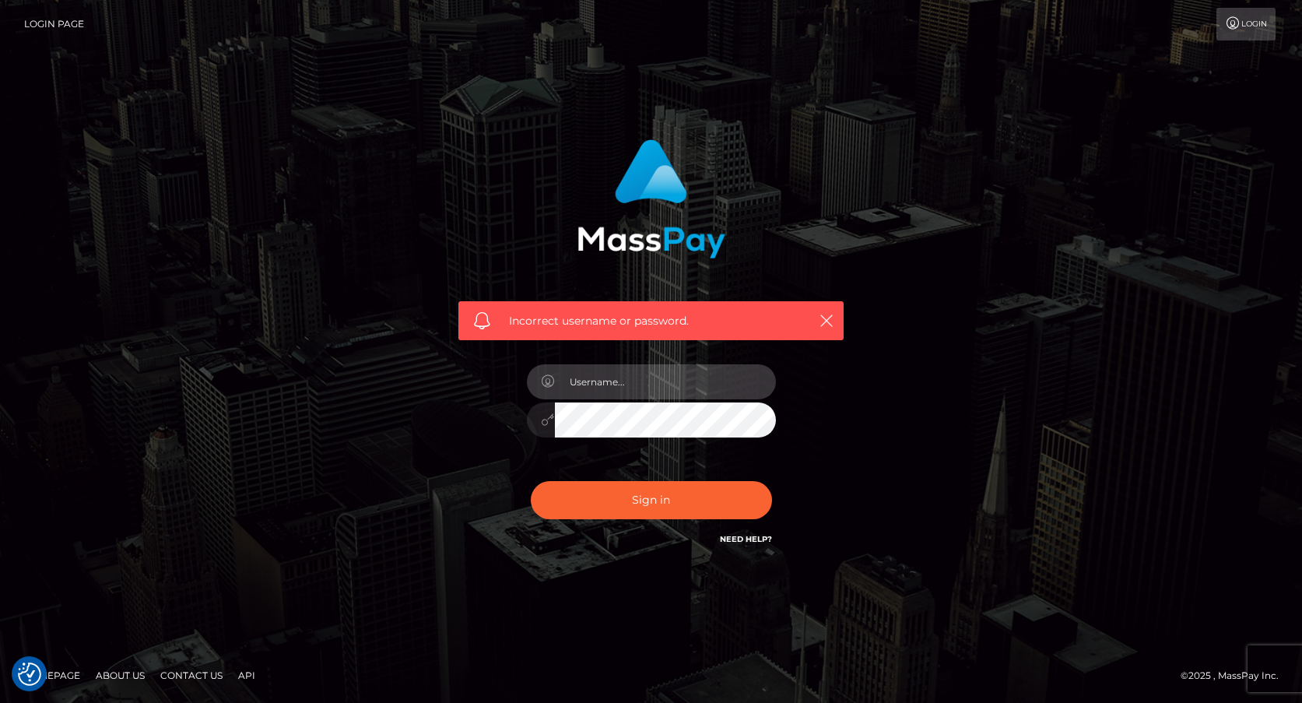
type input "[PERSON_NAME][EMAIL_ADDRESS][PERSON_NAME][DOMAIN_NAME]"
drag, startPoint x: 673, startPoint y: 491, endPoint x: 682, endPoint y: 501, distance: 12.7
click at [673, 492] on button "Sign in" at bounding box center [651, 500] width 241 height 38
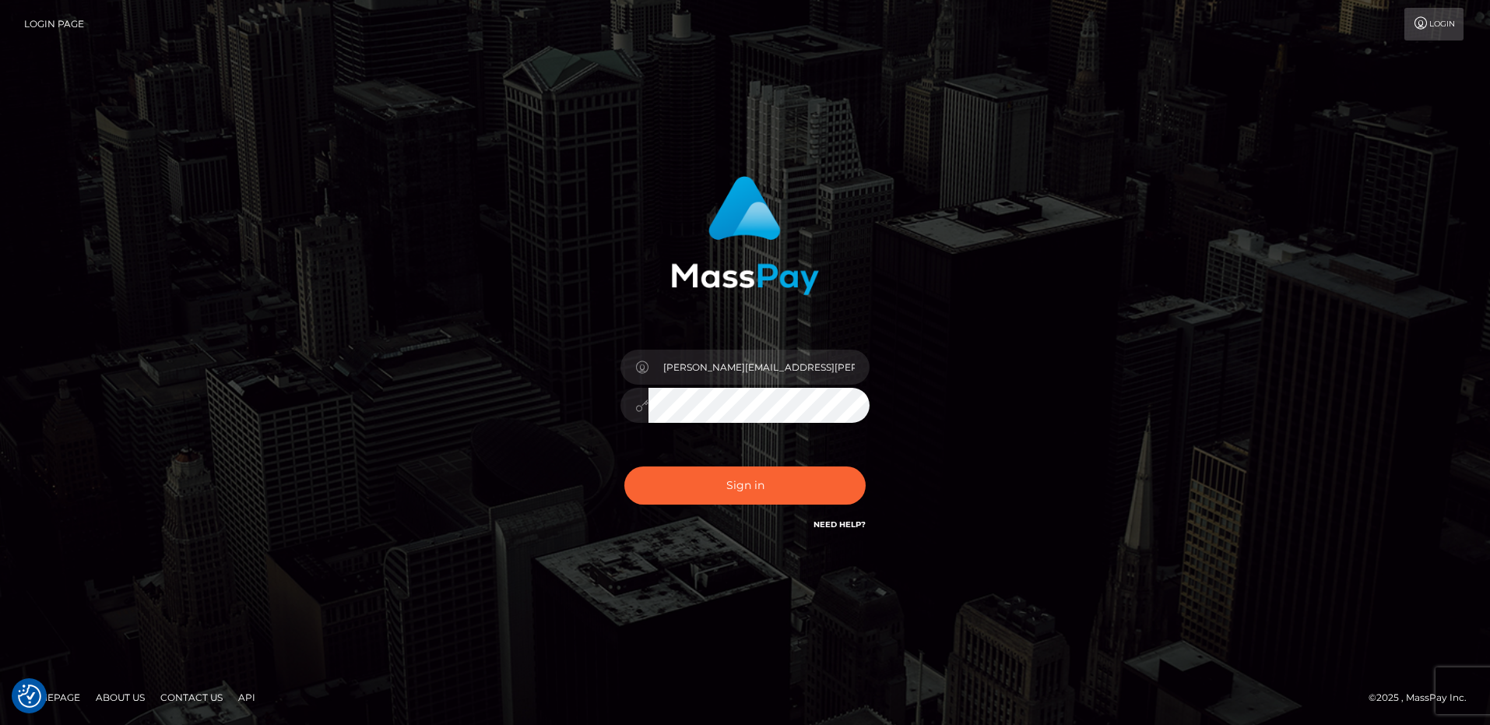
drag, startPoint x: 755, startPoint y: 479, endPoint x: 764, endPoint y: 484, distance: 10.8
click at [755, 479] on button "Sign in" at bounding box center [744, 485] width 241 height 38
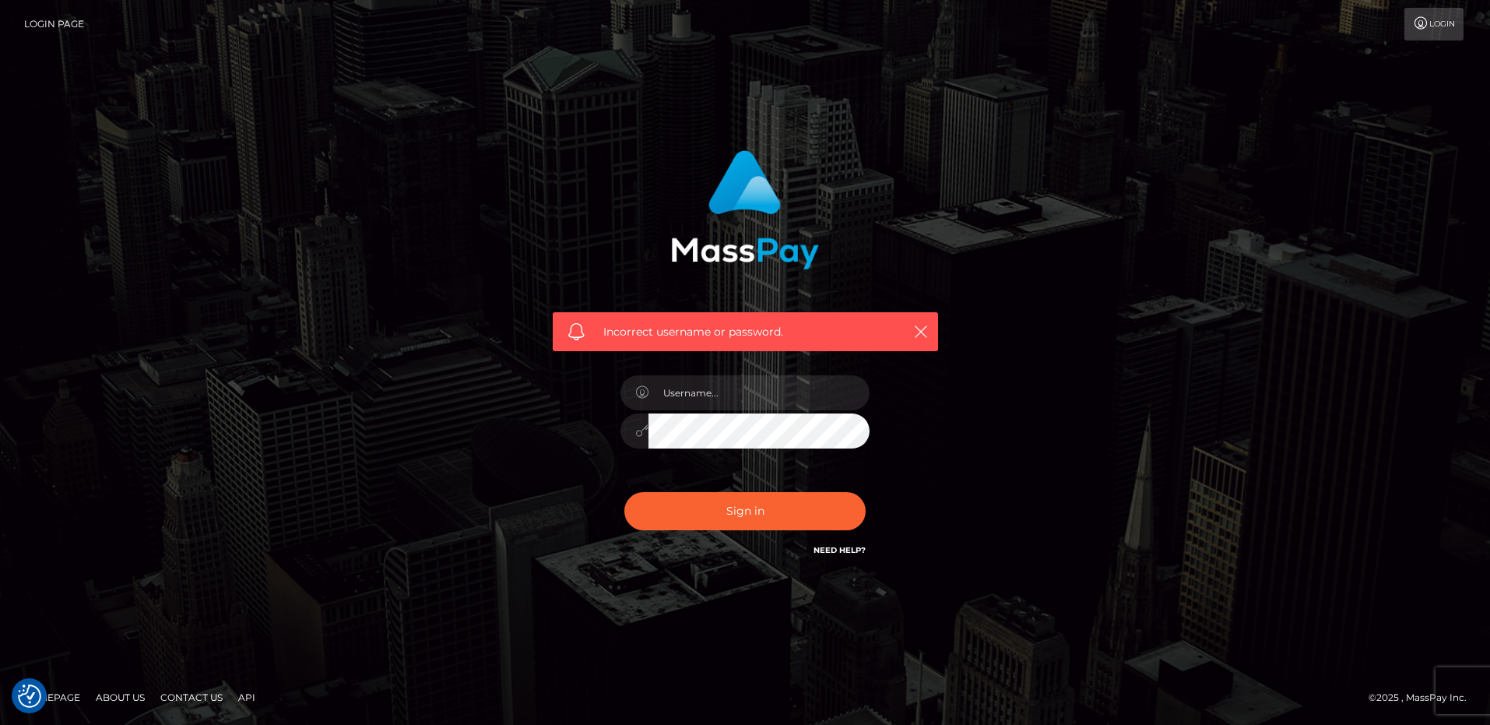
checkbox input "true"
type input "Frank.Minyon@cforth.com"
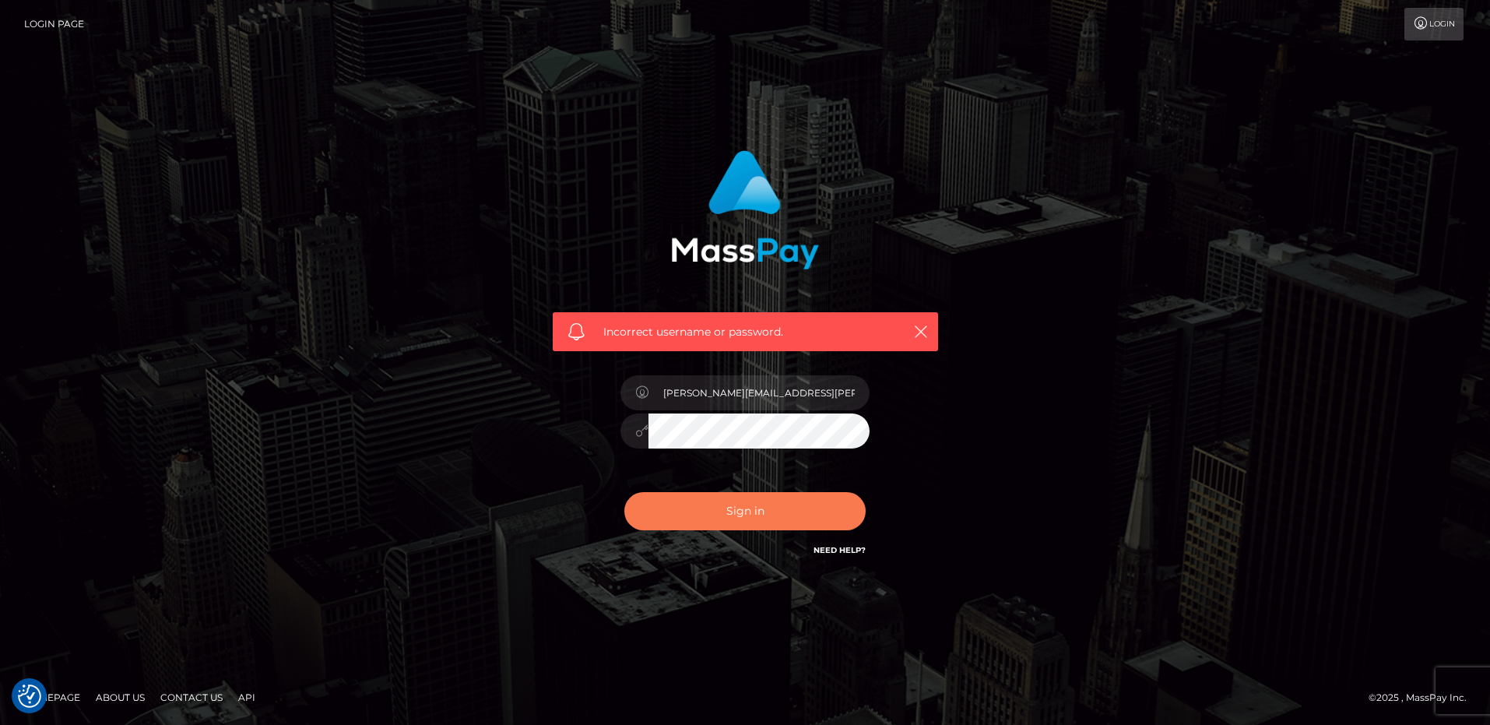
click at [759, 507] on button "Sign in" at bounding box center [744, 511] width 241 height 38
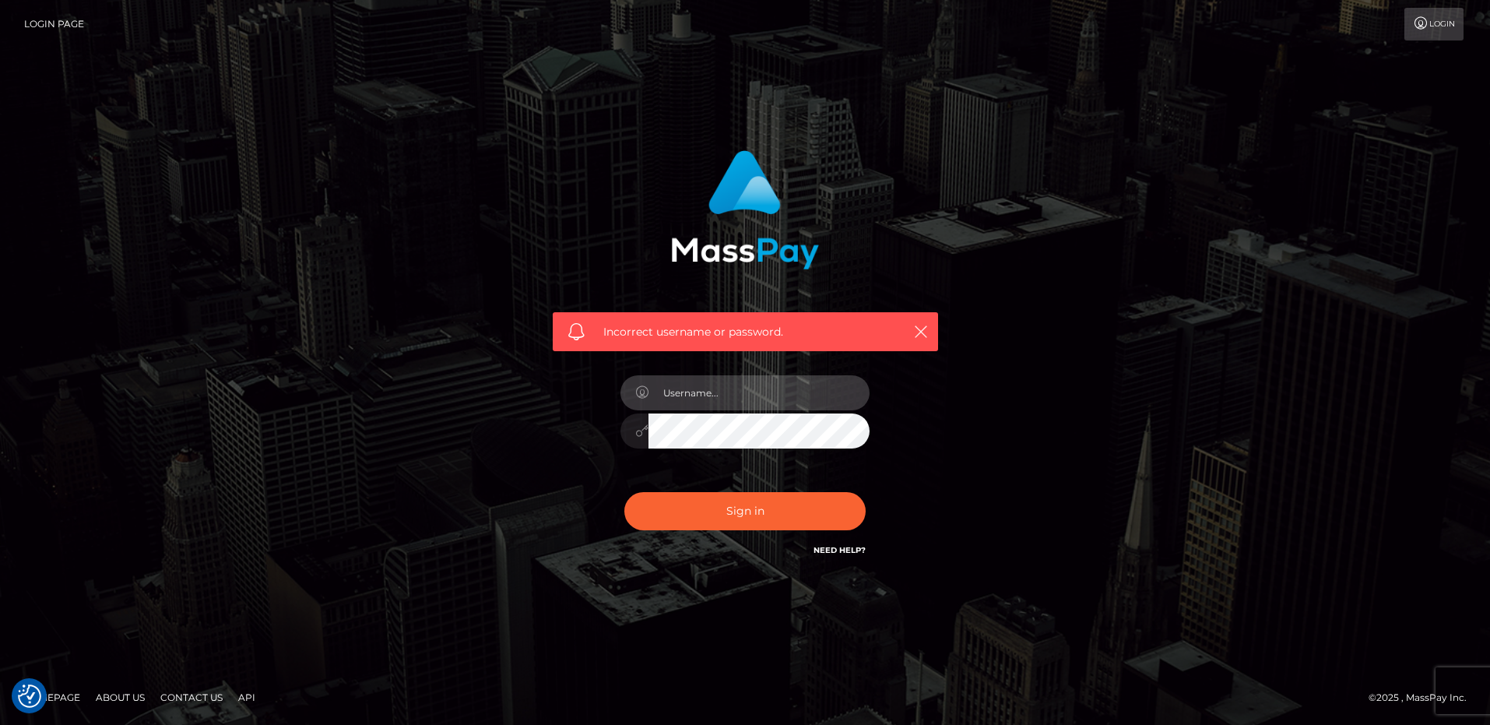
type input "[PERSON_NAME][EMAIL_ADDRESS][PERSON_NAME][DOMAIN_NAME]"
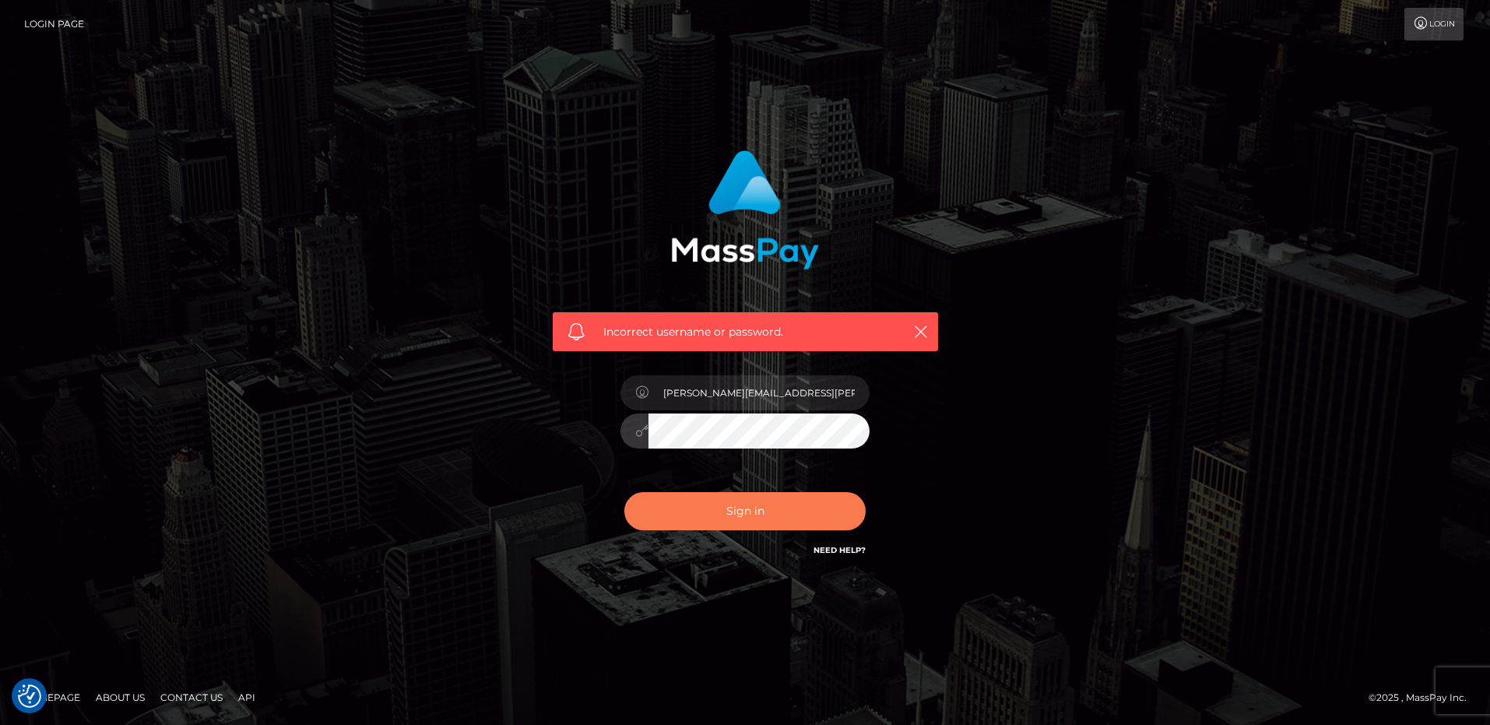
click at [767, 518] on button "Sign in" at bounding box center [744, 511] width 241 height 38
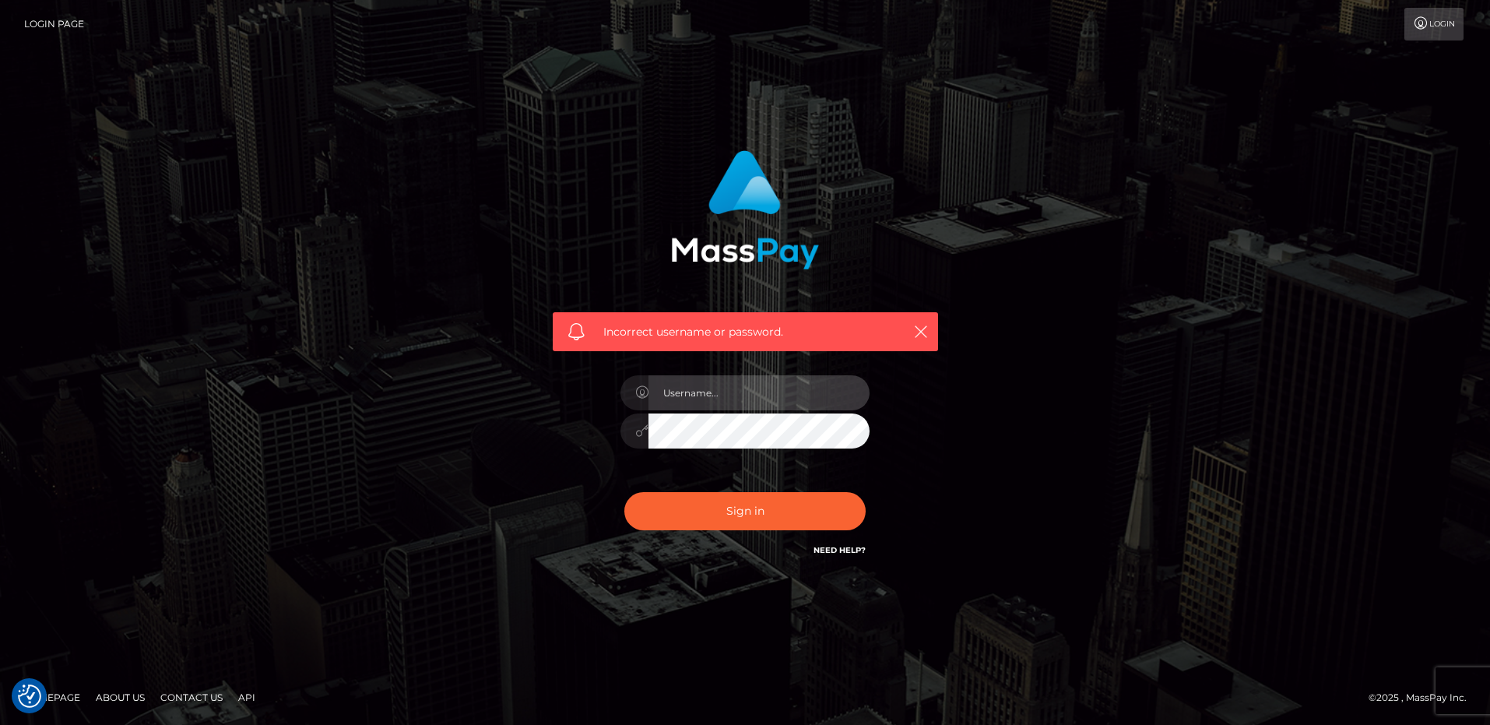
checkbox input "true"
type input "frank.minyon@cforth.com"
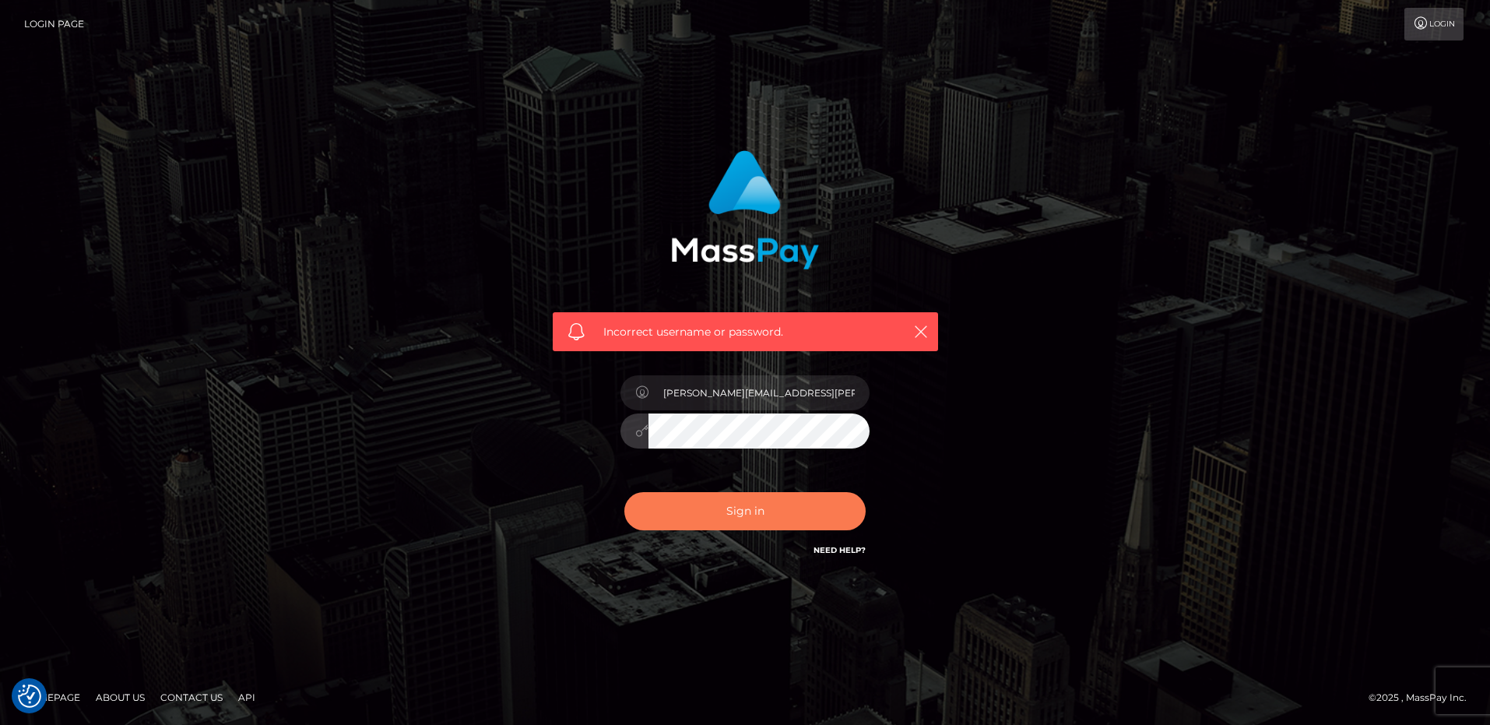
click at [767, 520] on button "Sign in" at bounding box center [744, 511] width 241 height 38
